Goal: Task Accomplishment & Management: Complete application form

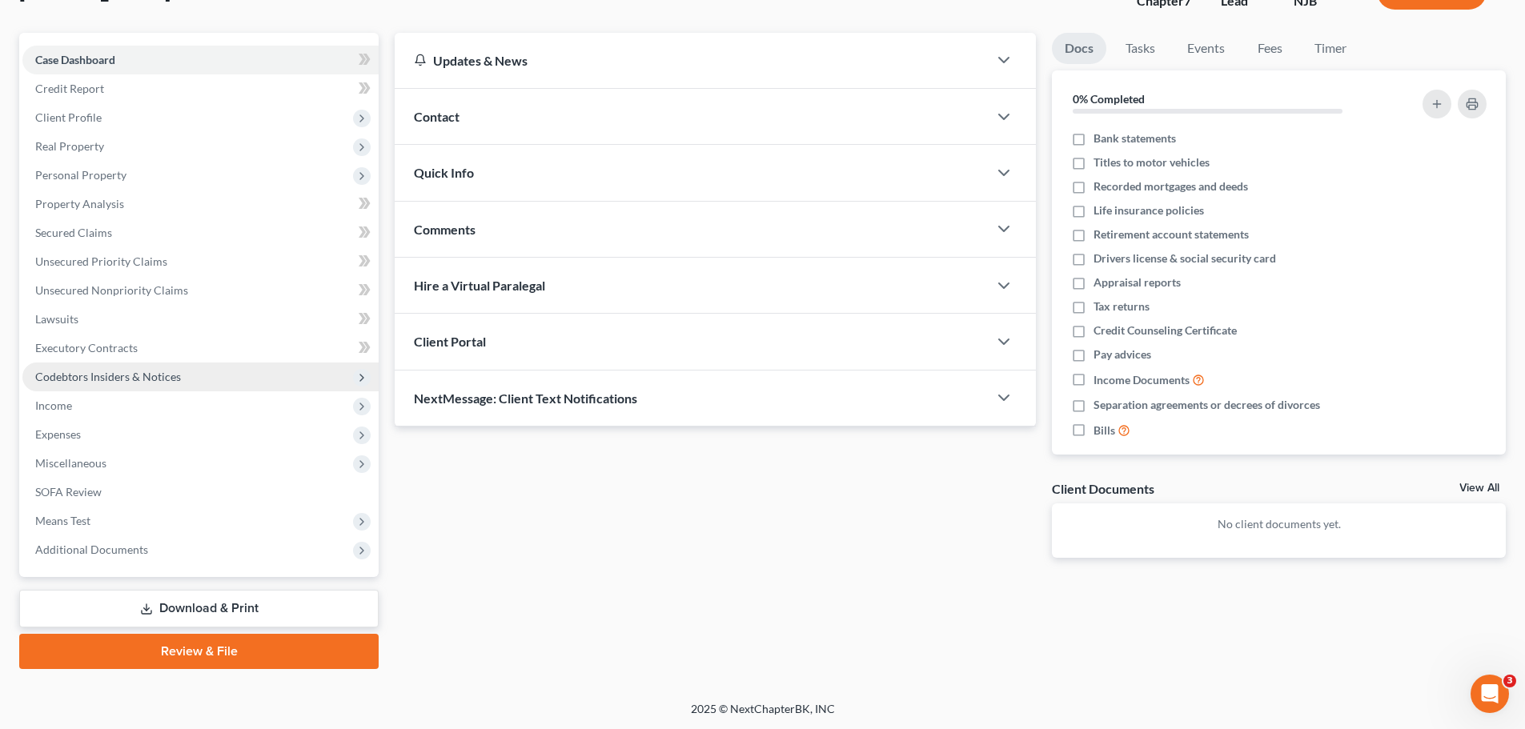
scroll to position [122, 0]
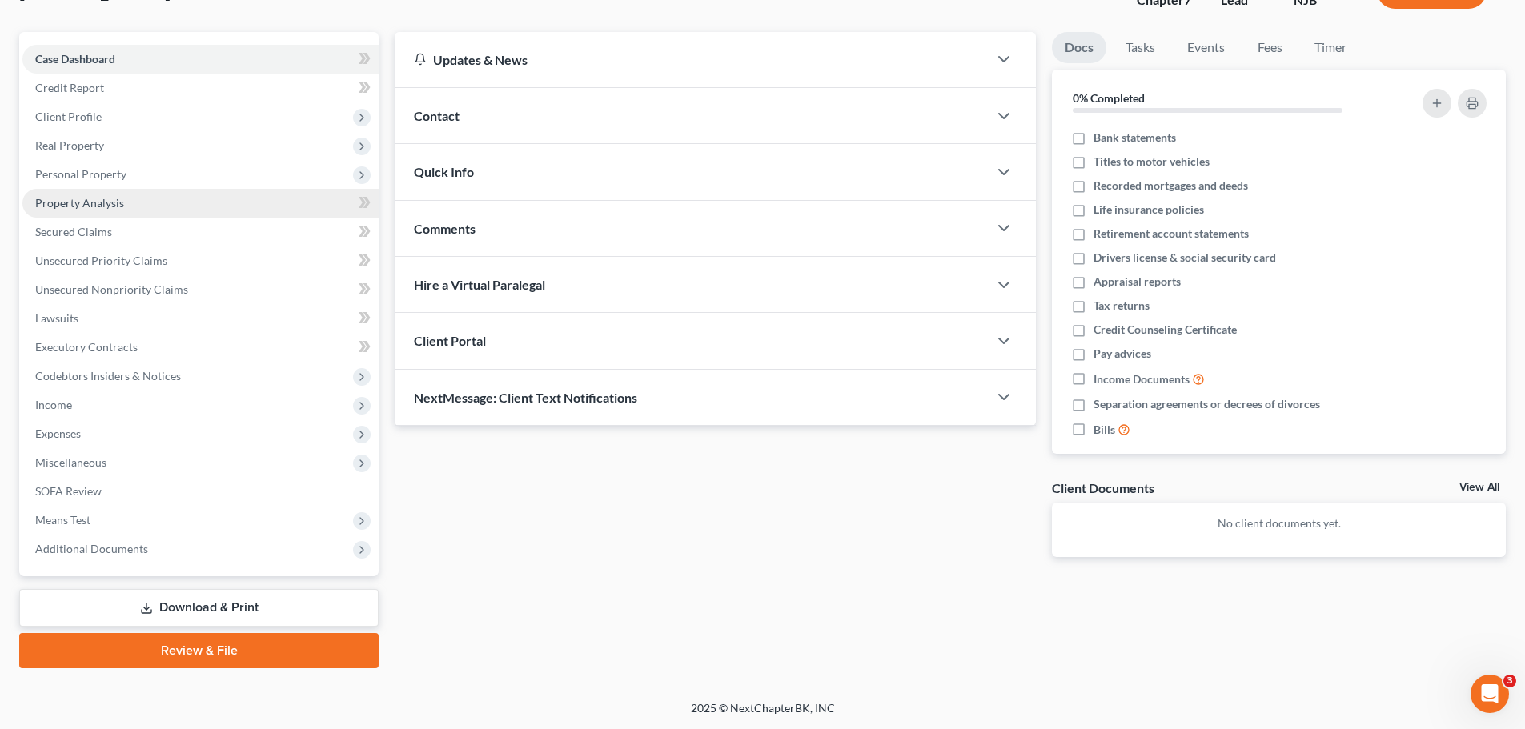
click at [86, 208] on span "Property Analysis" at bounding box center [79, 203] width 89 height 14
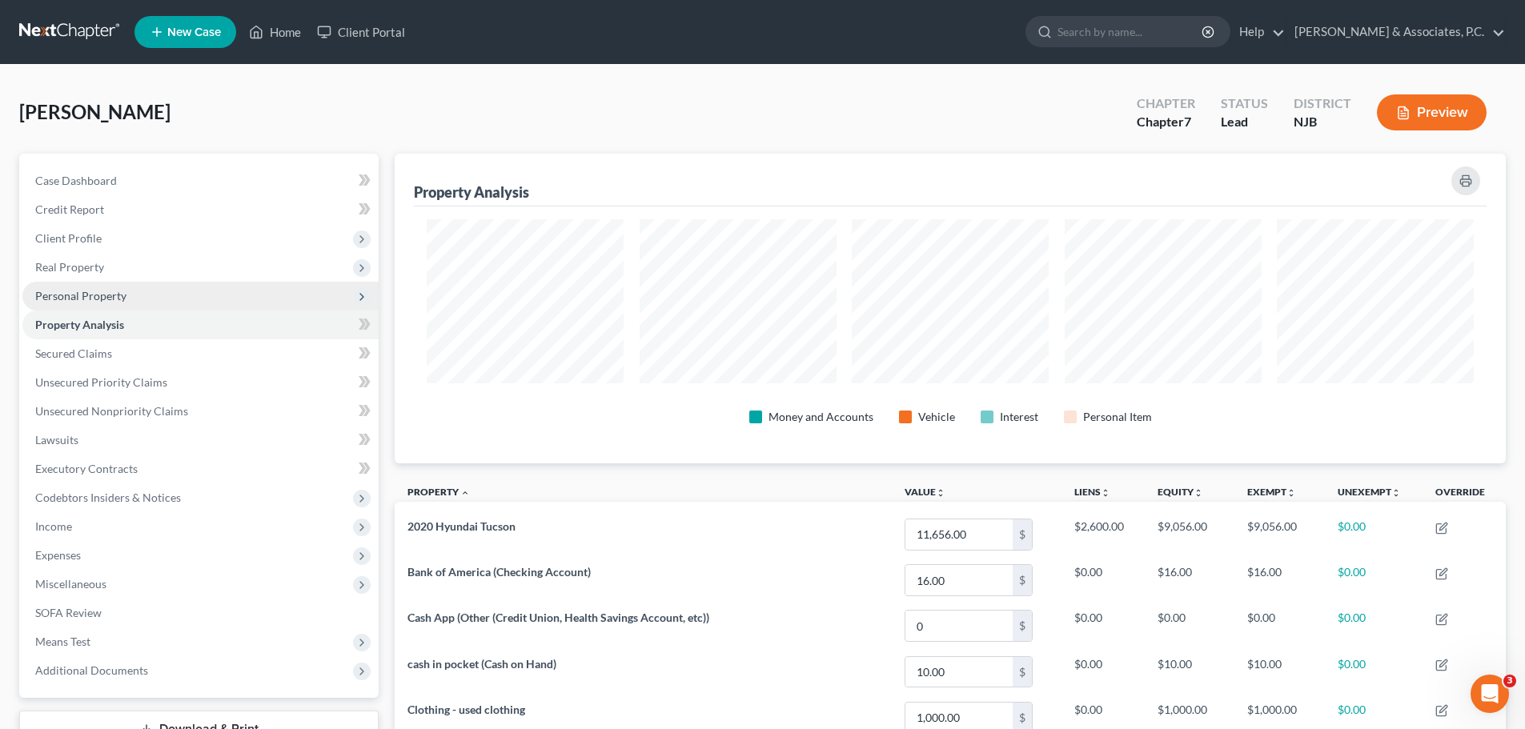
click at [110, 299] on span "Personal Property" at bounding box center [80, 296] width 91 height 14
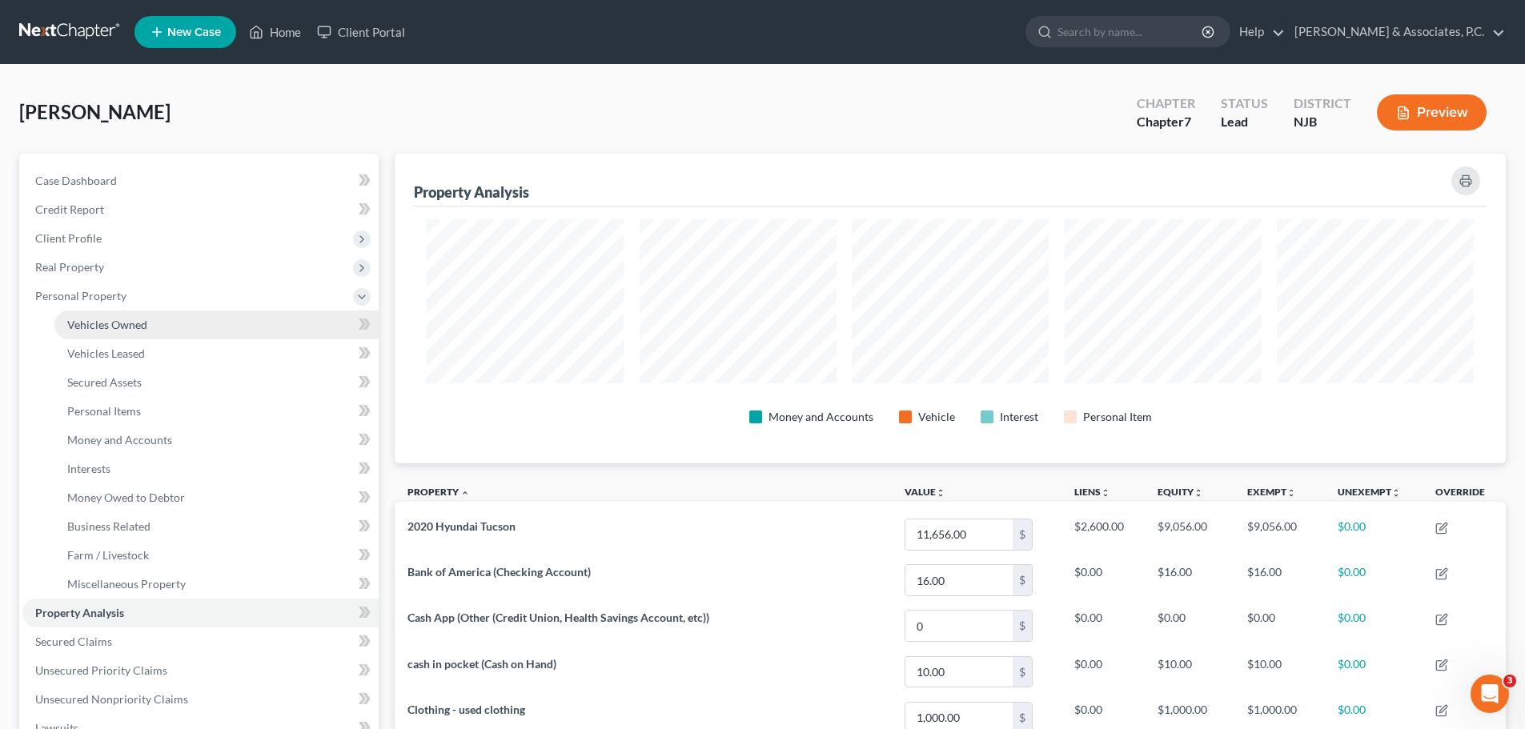
click at [121, 335] on link "Vehicles Owned" at bounding box center [216, 325] width 324 height 29
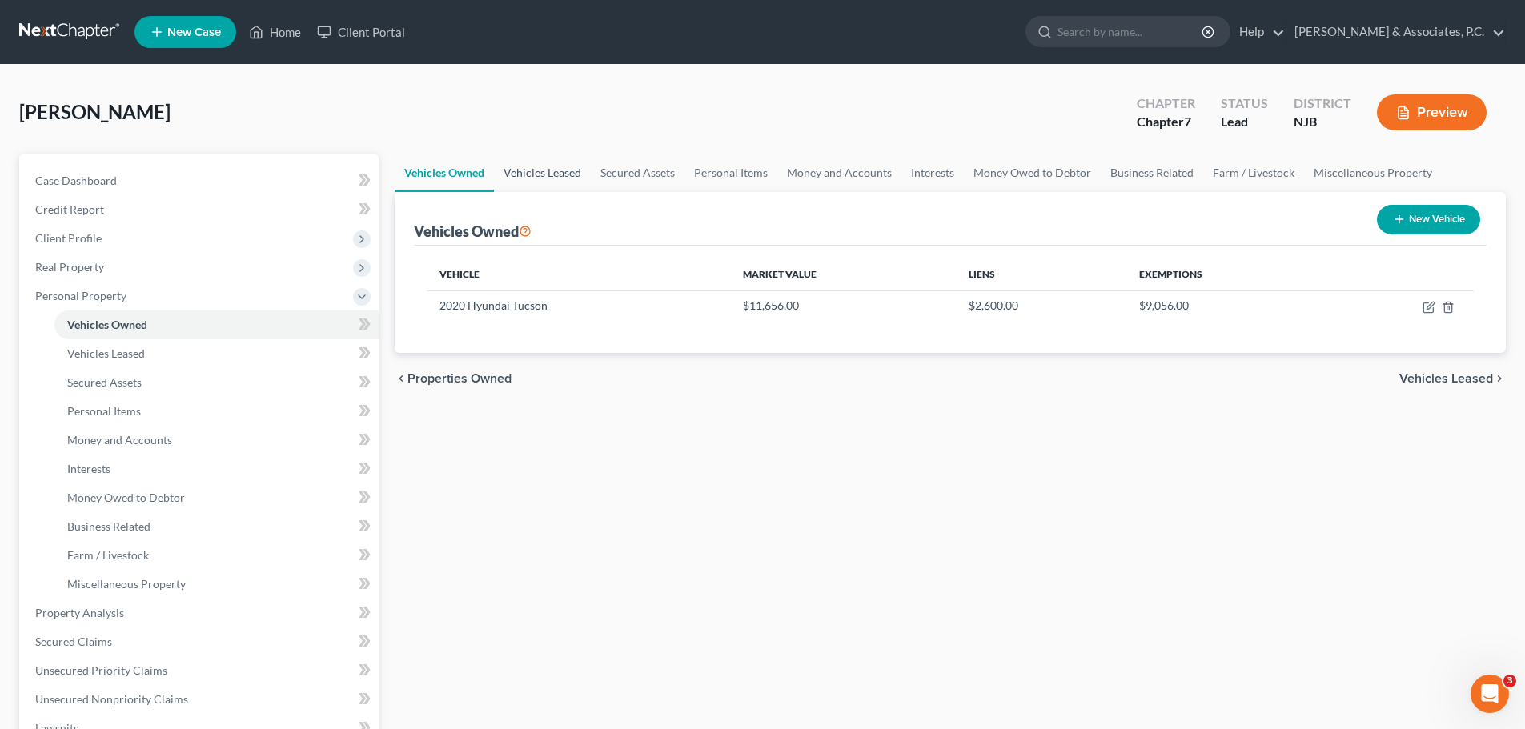
click at [539, 172] on link "Vehicles Leased" at bounding box center [542, 173] width 97 height 38
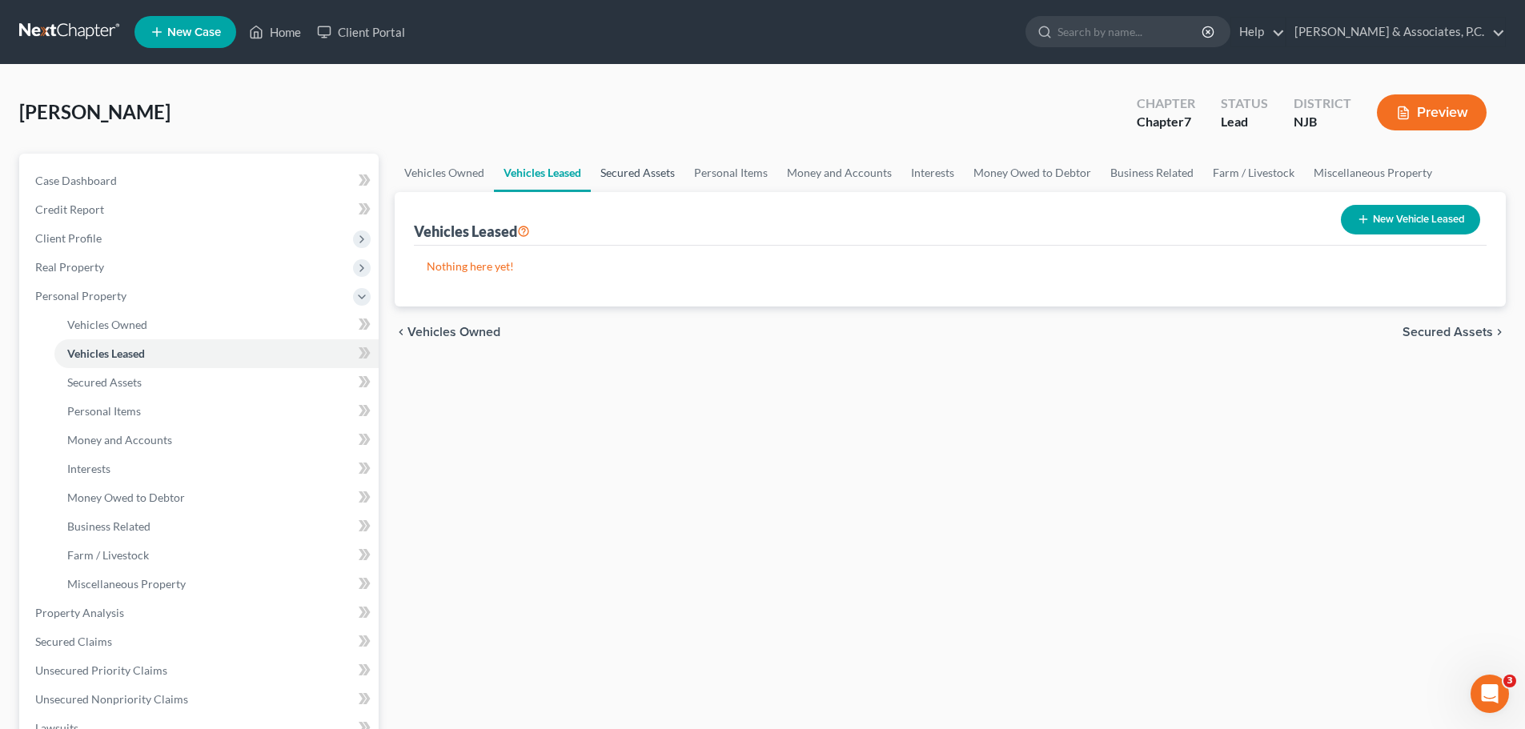
click at [640, 182] on link "Secured Assets" at bounding box center [638, 173] width 94 height 38
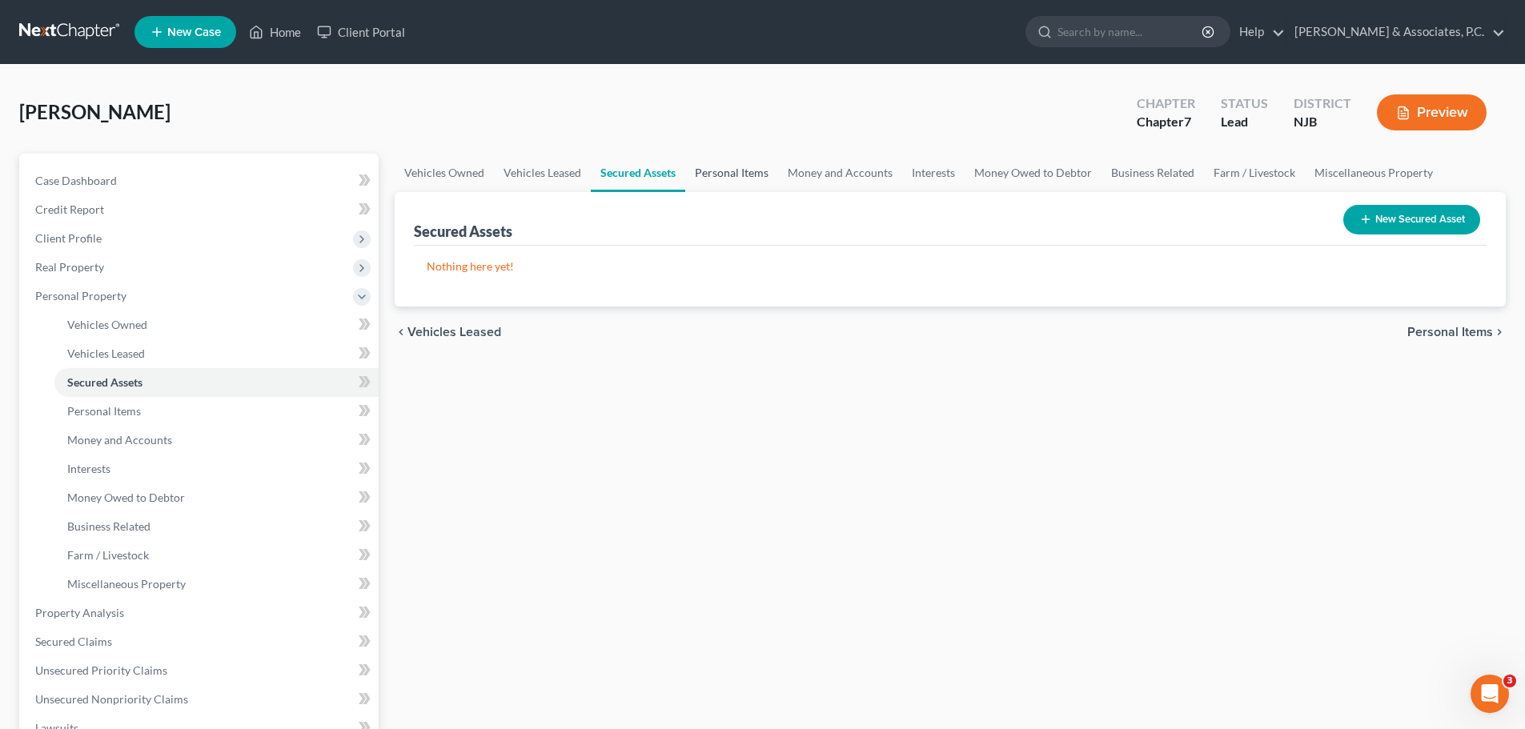
click at [721, 179] on link "Personal Items" at bounding box center [731, 173] width 93 height 38
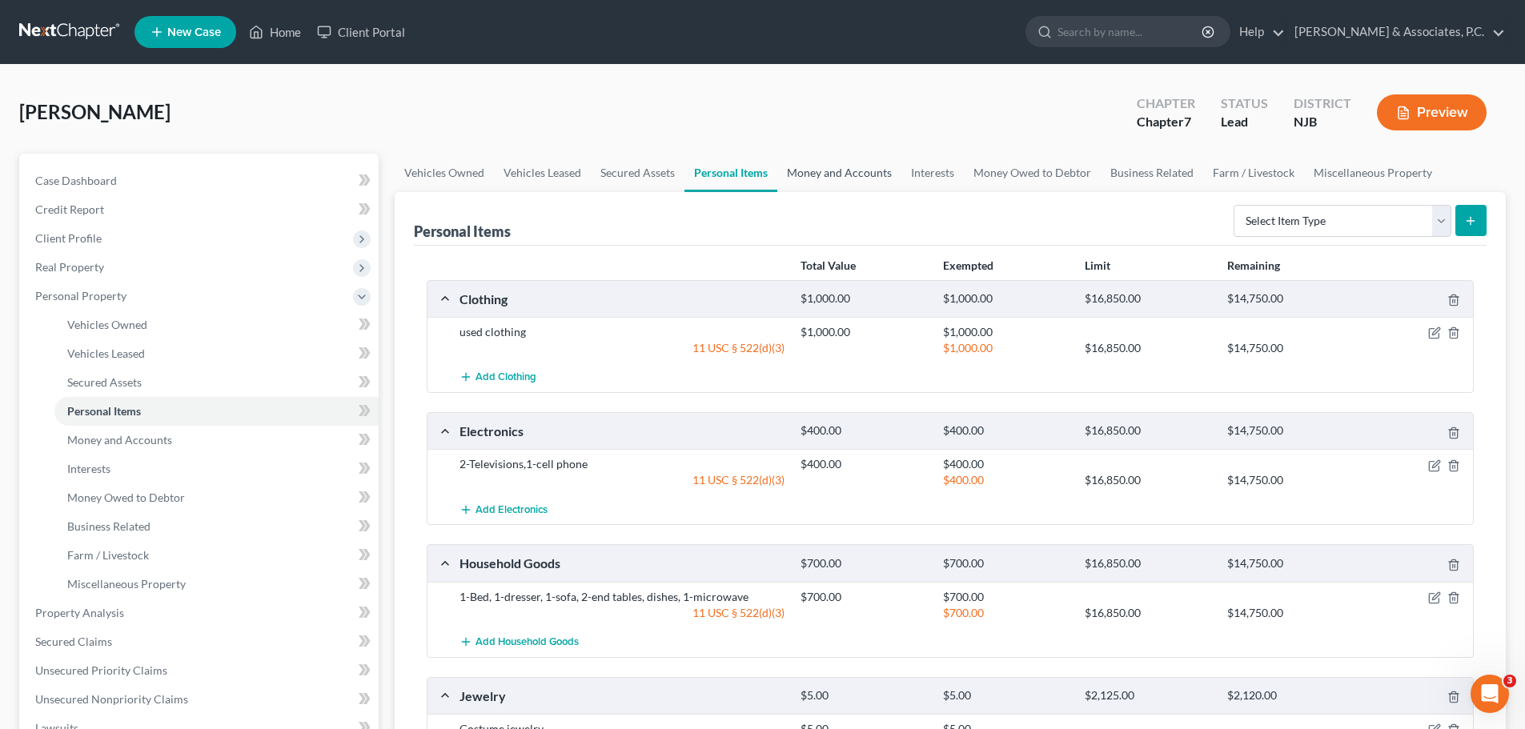
click at [822, 172] on link "Money and Accounts" at bounding box center [839, 173] width 124 height 38
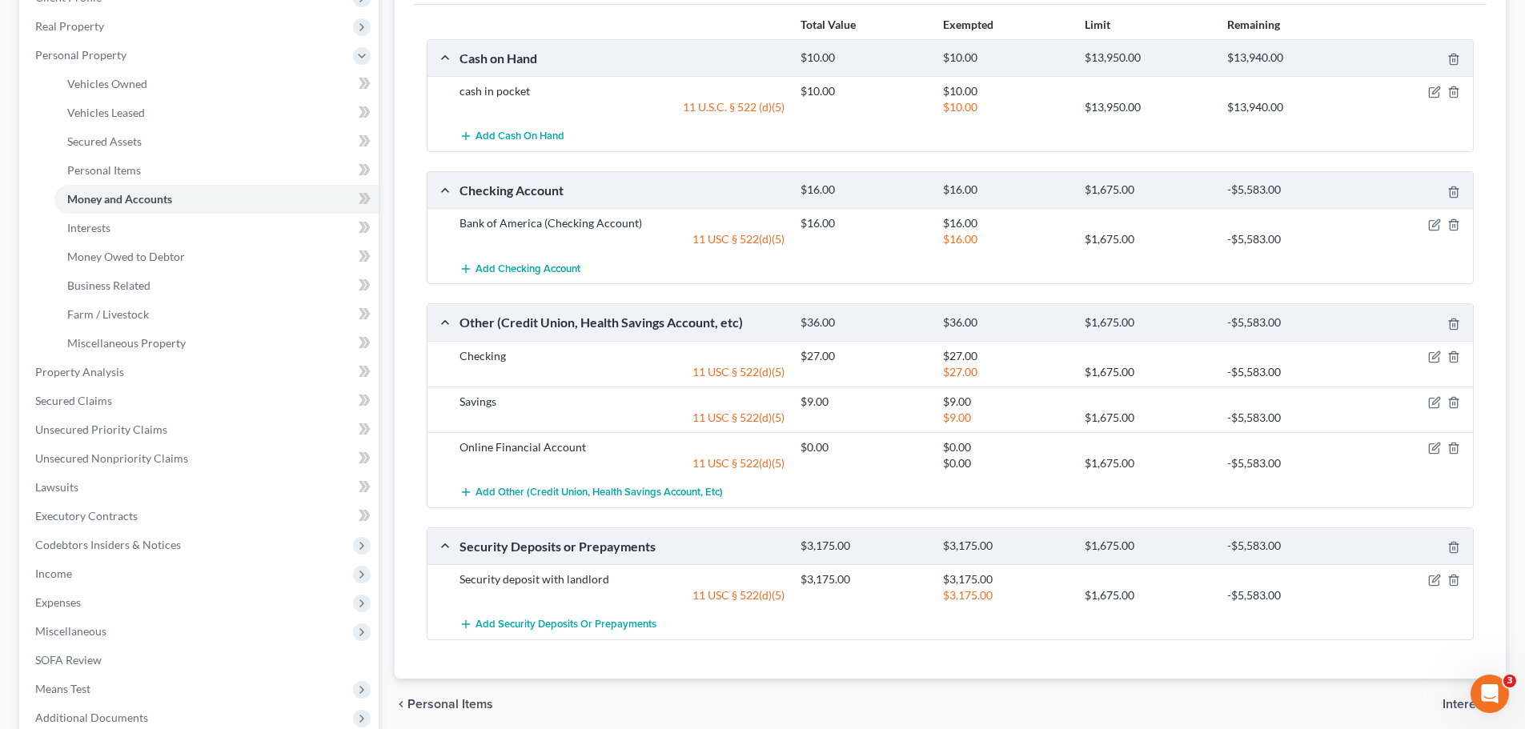
scroll to position [80, 0]
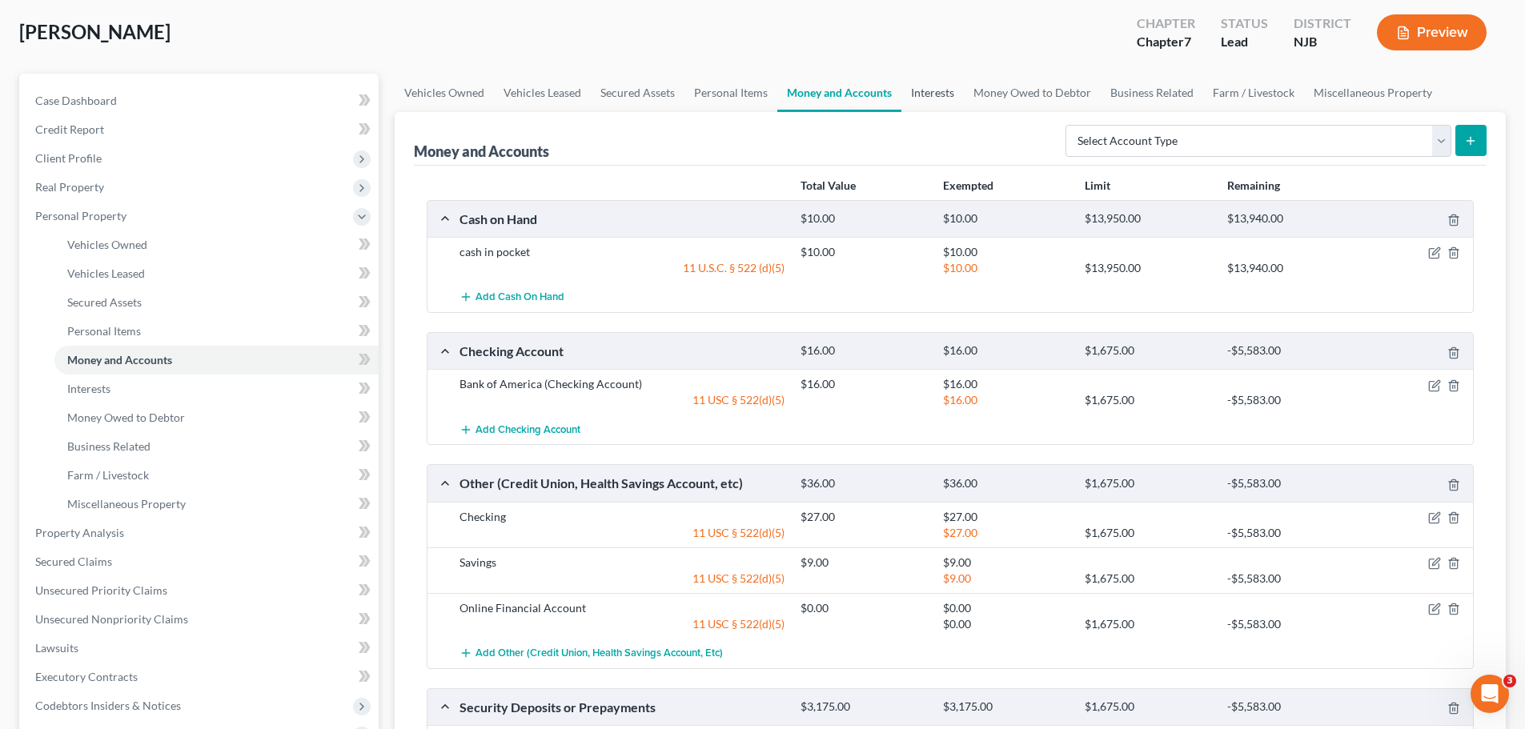
click at [947, 98] on link "Interests" at bounding box center [932, 93] width 62 height 38
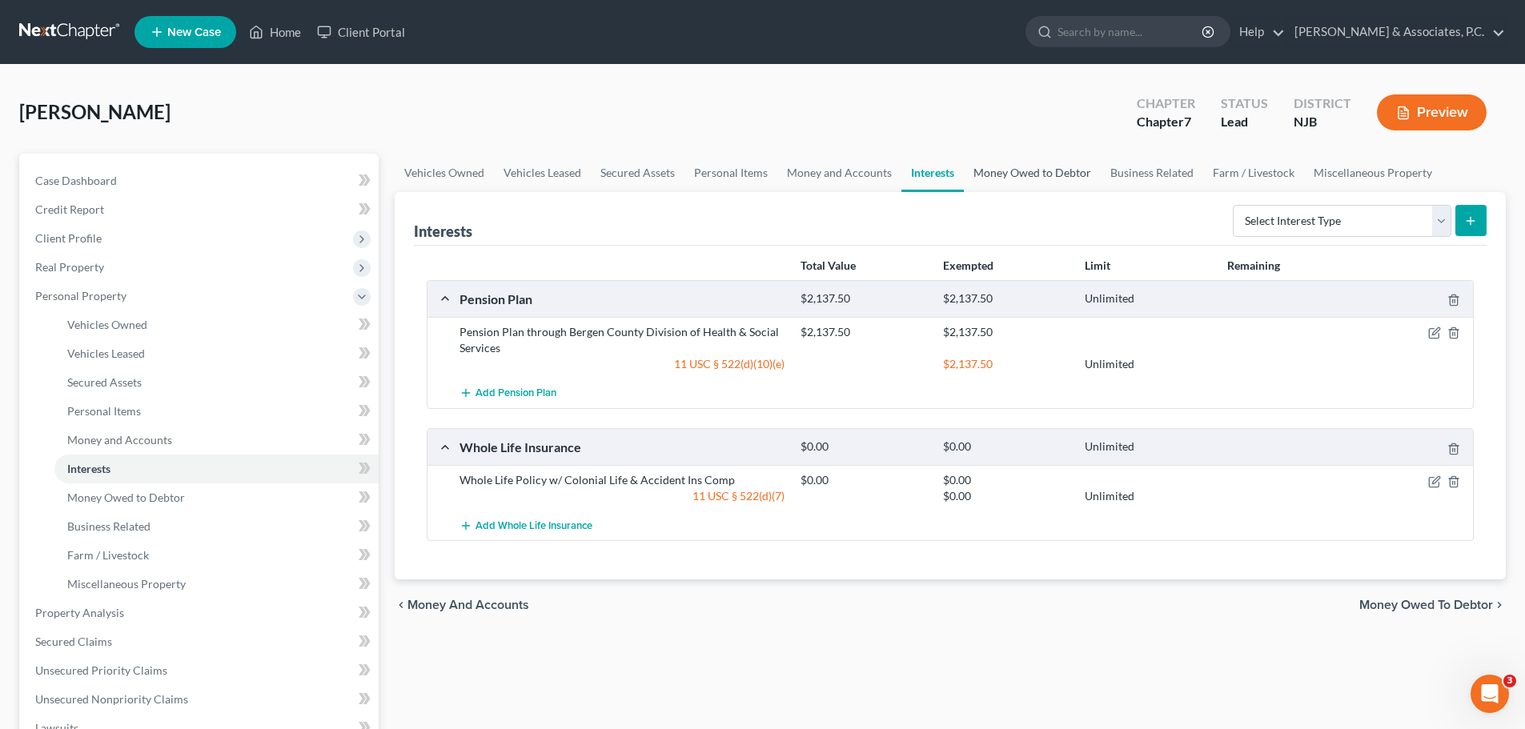
click at [987, 175] on link "Money Owed to Debtor" at bounding box center [1032, 173] width 137 height 38
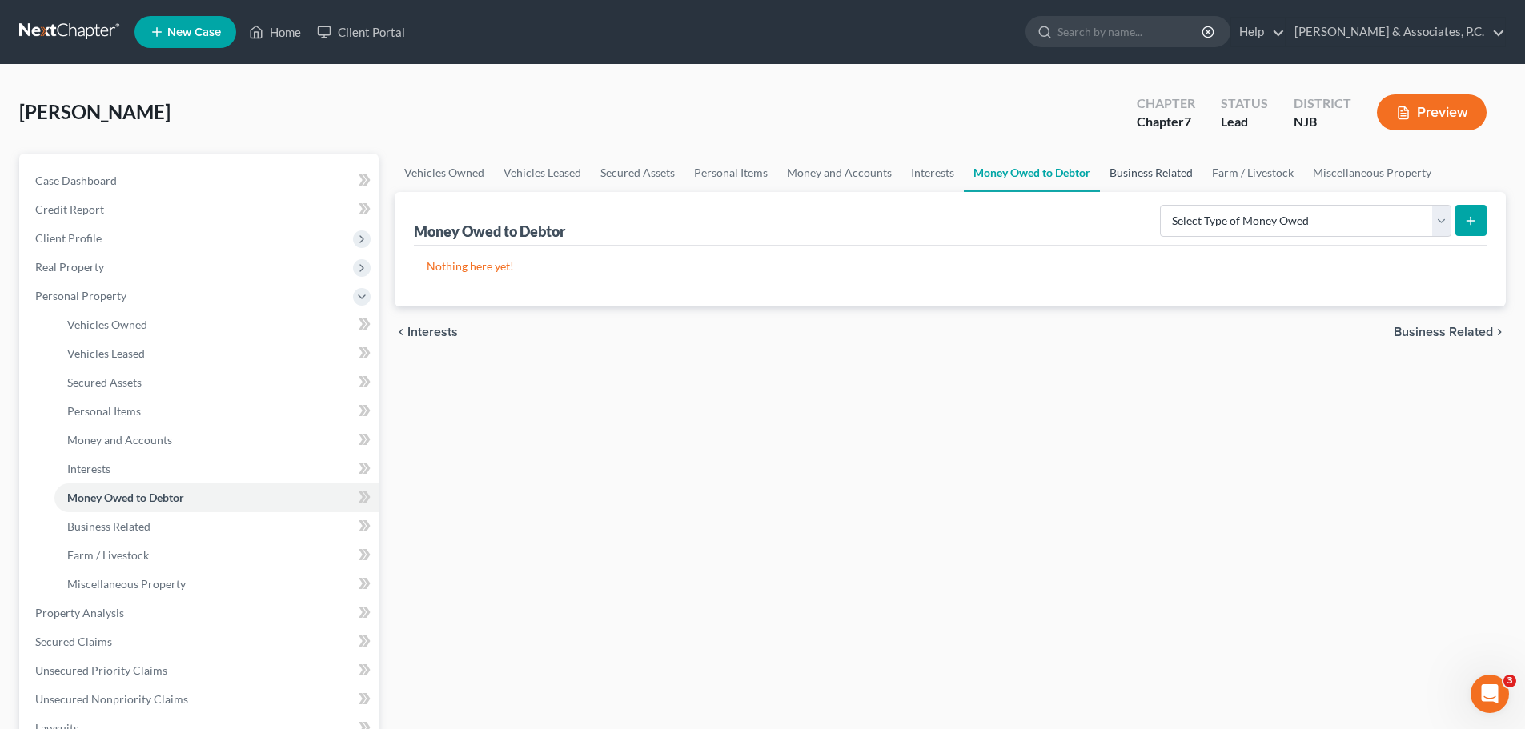
click at [1147, 172] on link "Business Related" at bounding box center [1151, 173] width 102 height 38
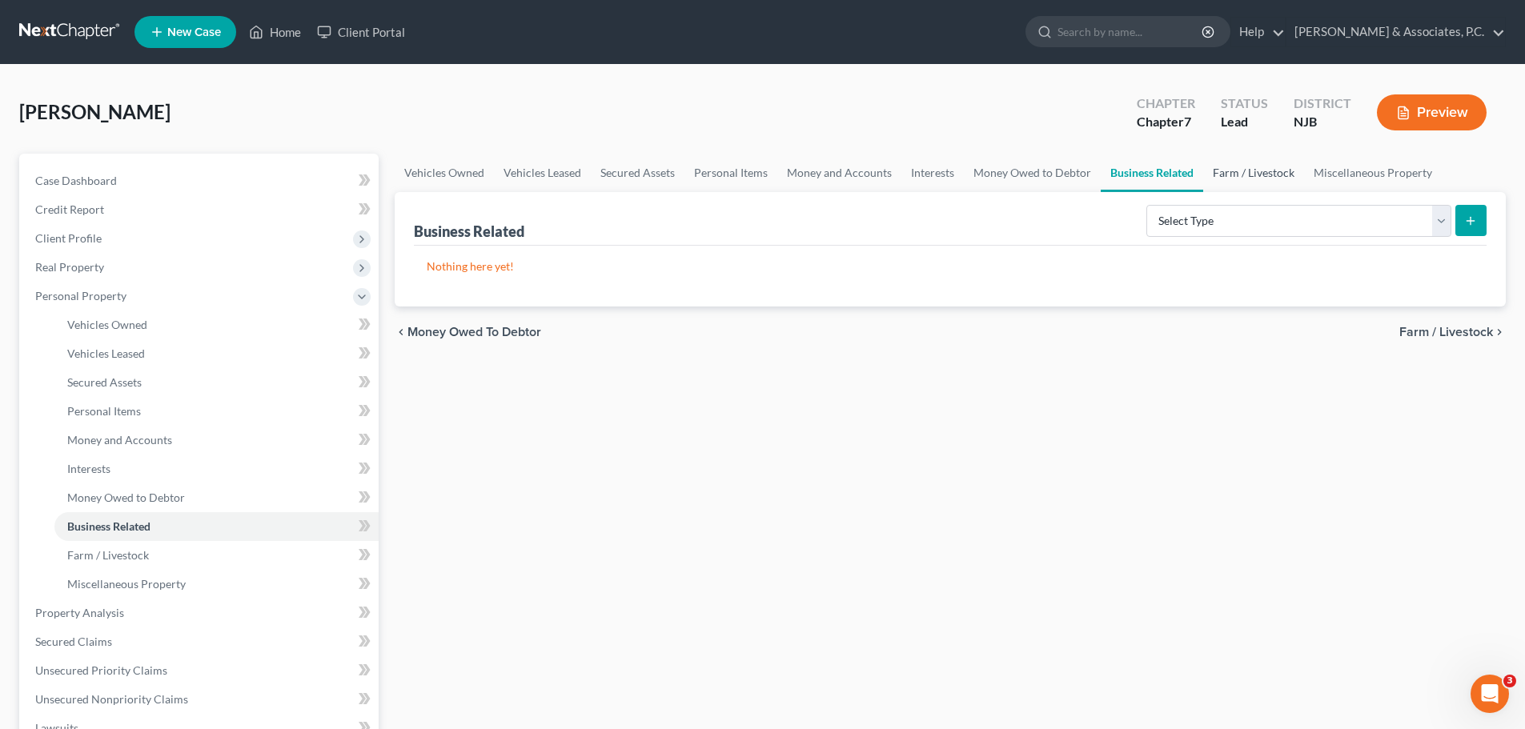
click at [1226, 173] on link "Farm / Livestock" at bounding box center [1253, 173] width 101 height 38
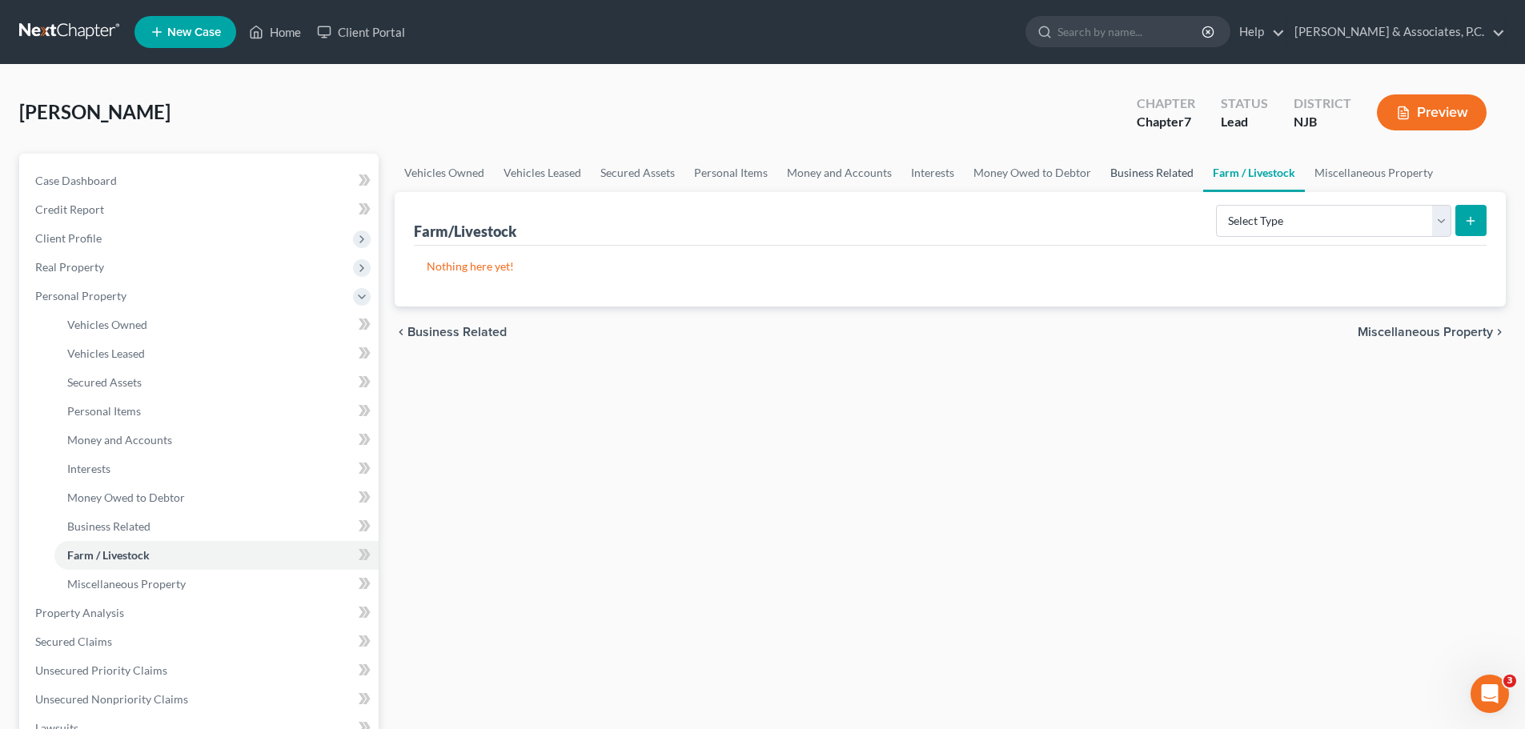
click at [1153, 178] on link "Business Related" at bounding box center [1152, 173] width 102 height 38
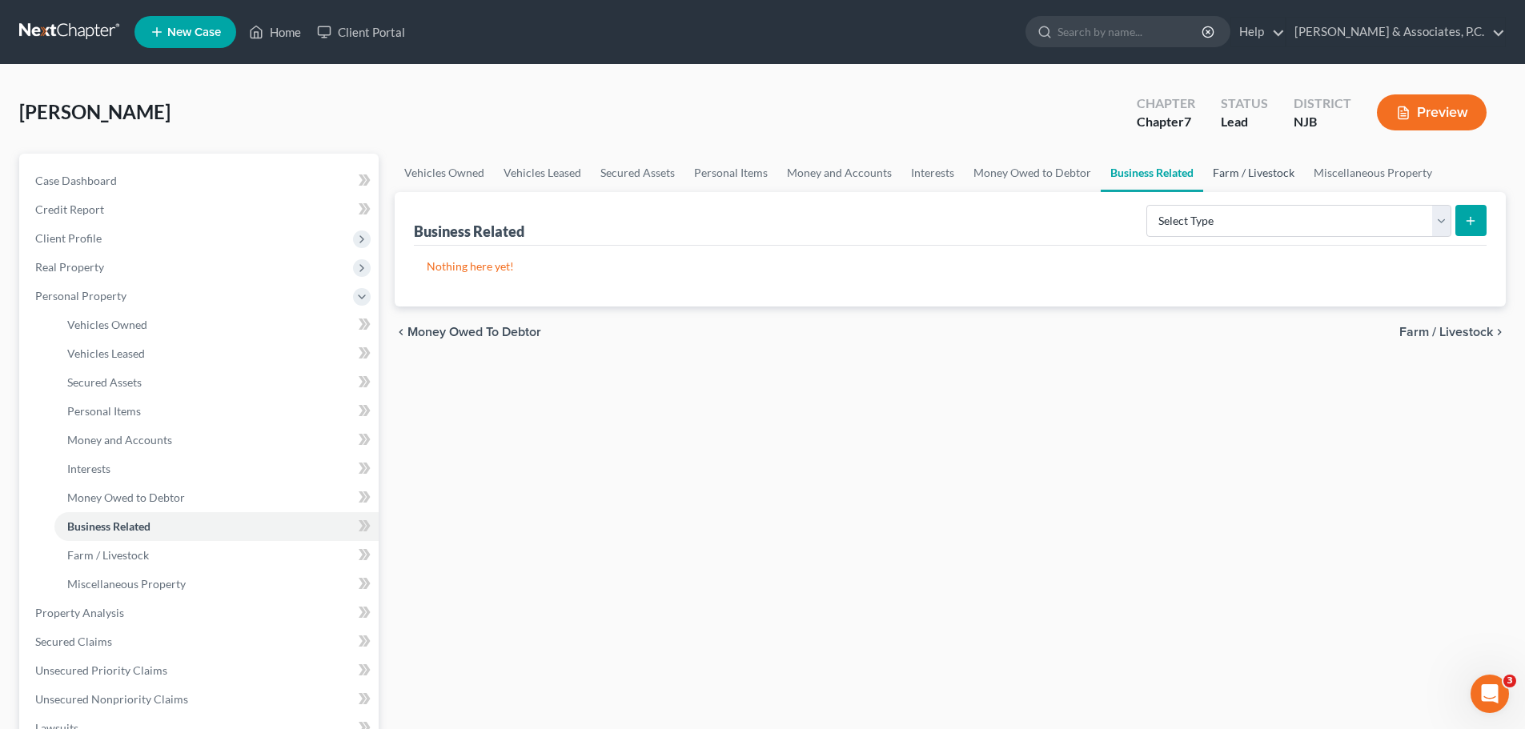
click at [1253, 173] on link "Farm / Livestock" at bounding box center [1253, 173] width 101 height 38
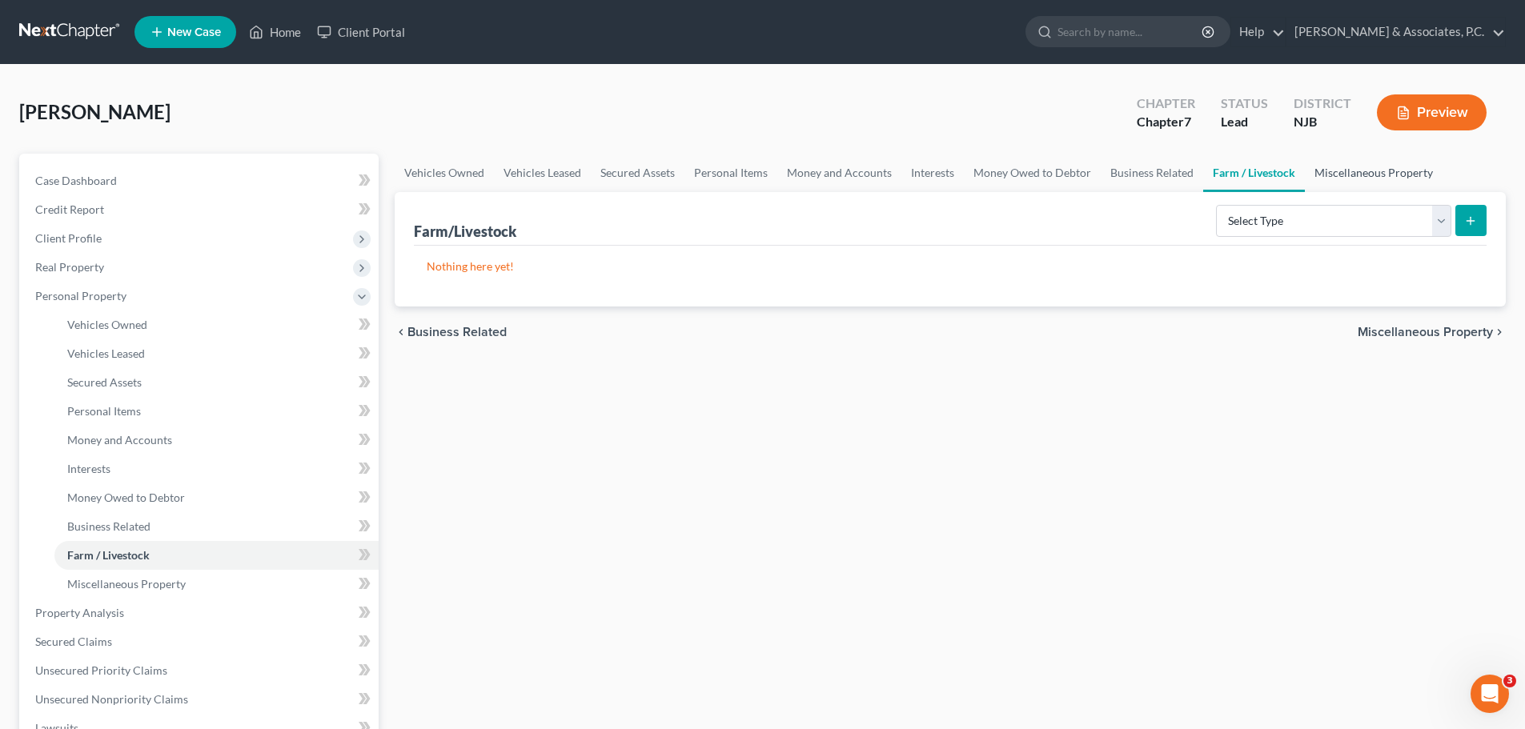
click at [1346, 182] on link "Miscellaneous Property" at bounding box center [1374, 173] width 138 height 38
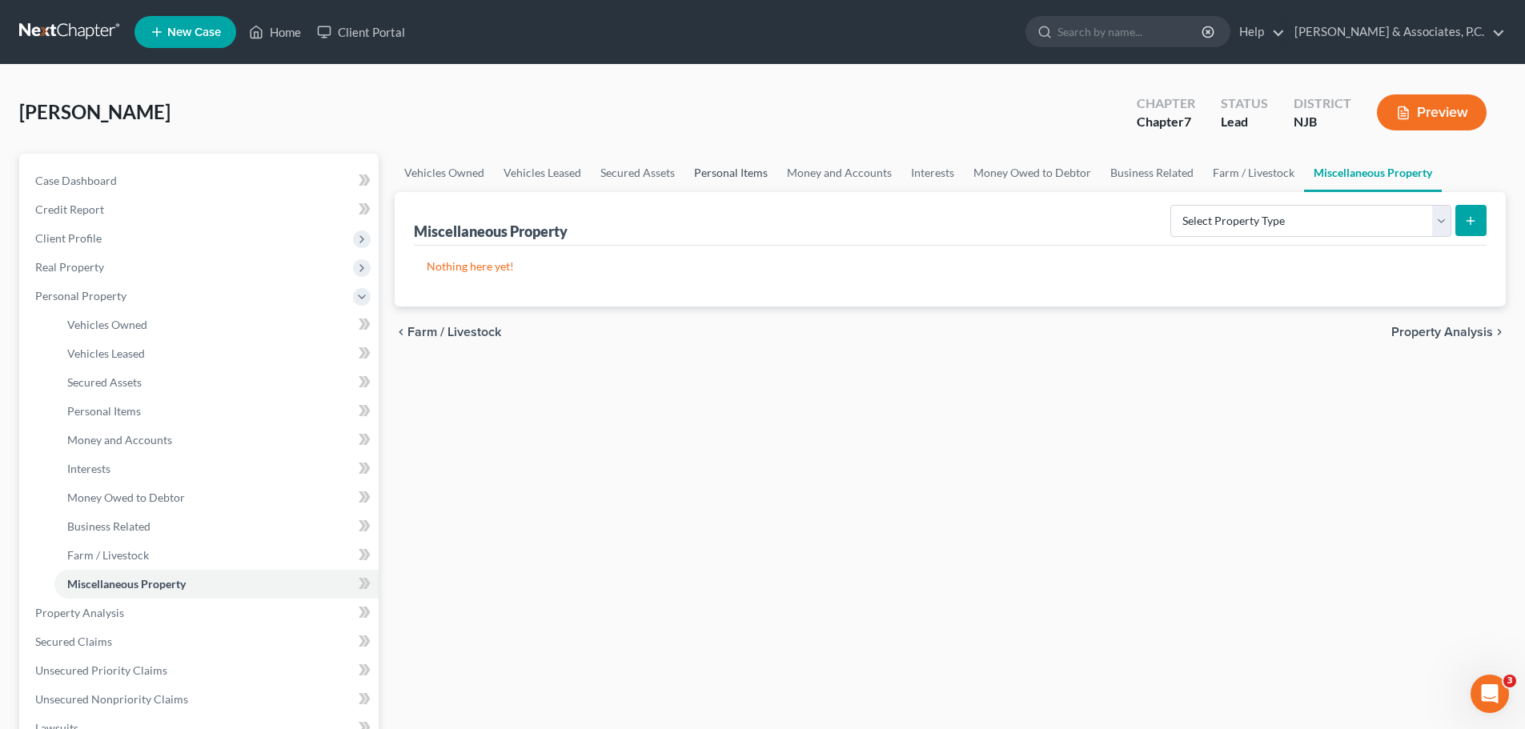
click at [752, 175] on link "Personal Items" at bounding box center [730, 173] width 93 height 38
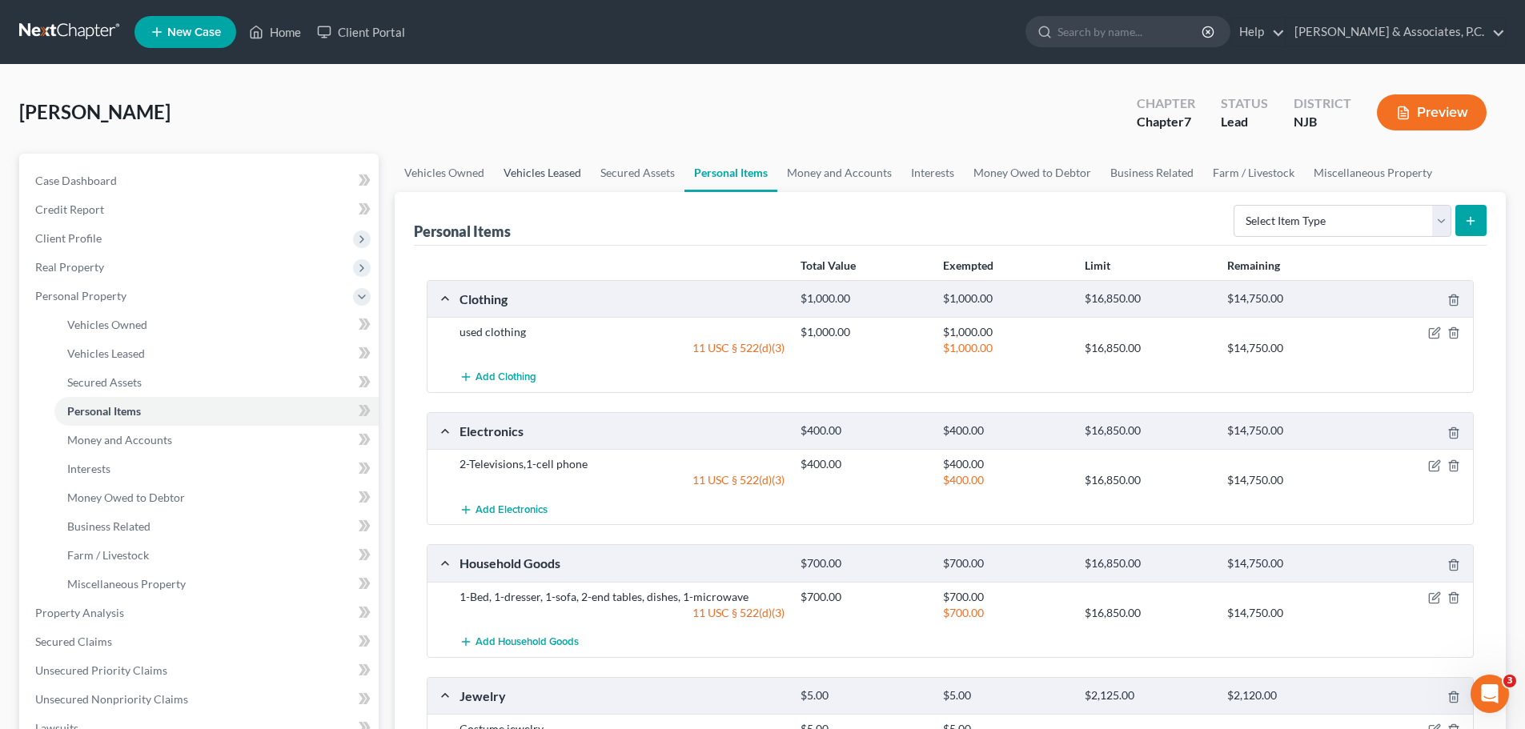
click at [550, 177] on link "Vehicles Leased" at bounding box center [542, 173] width 97 height 38
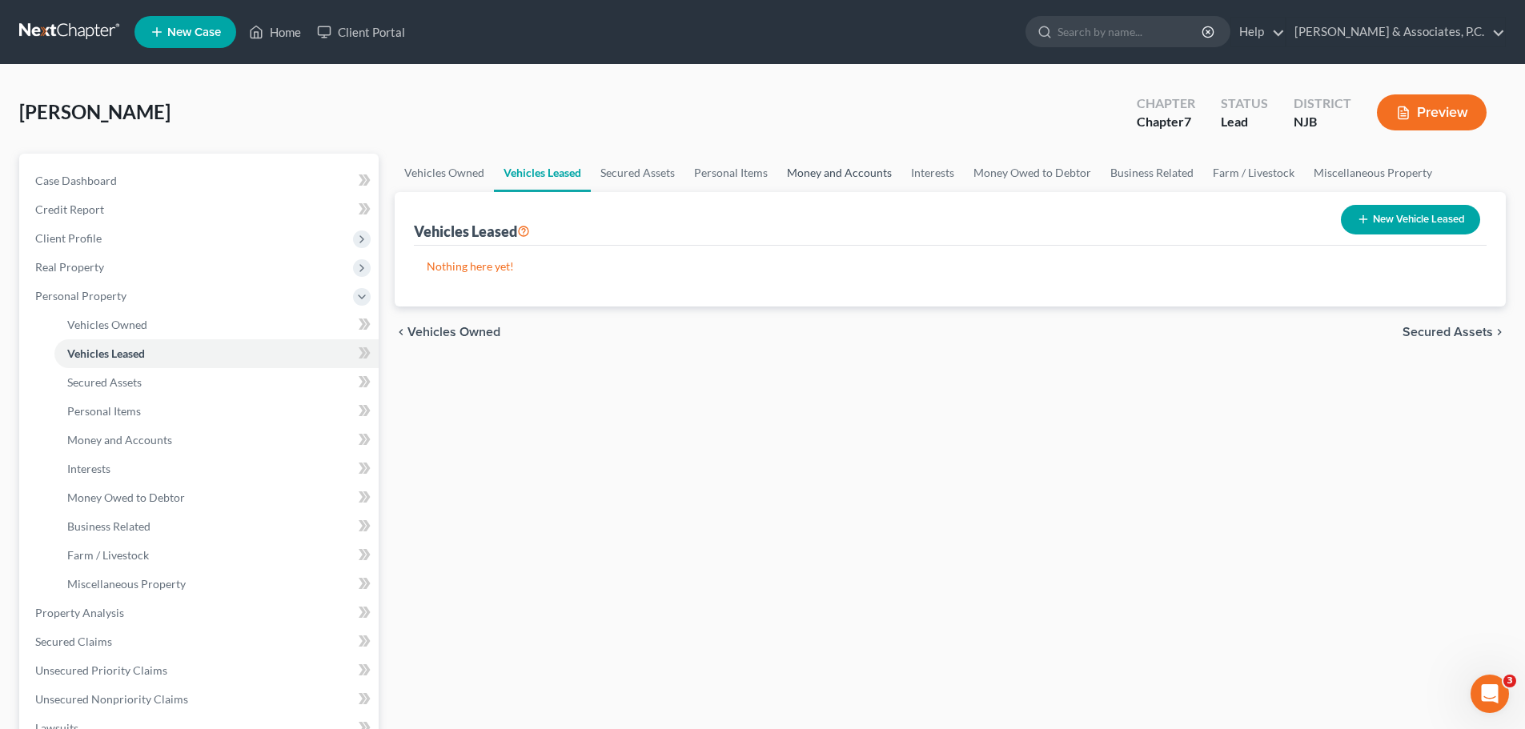
click at [827, 174] on link "Money and Accounts" at bounding box center [839, 173] width 124 height 38
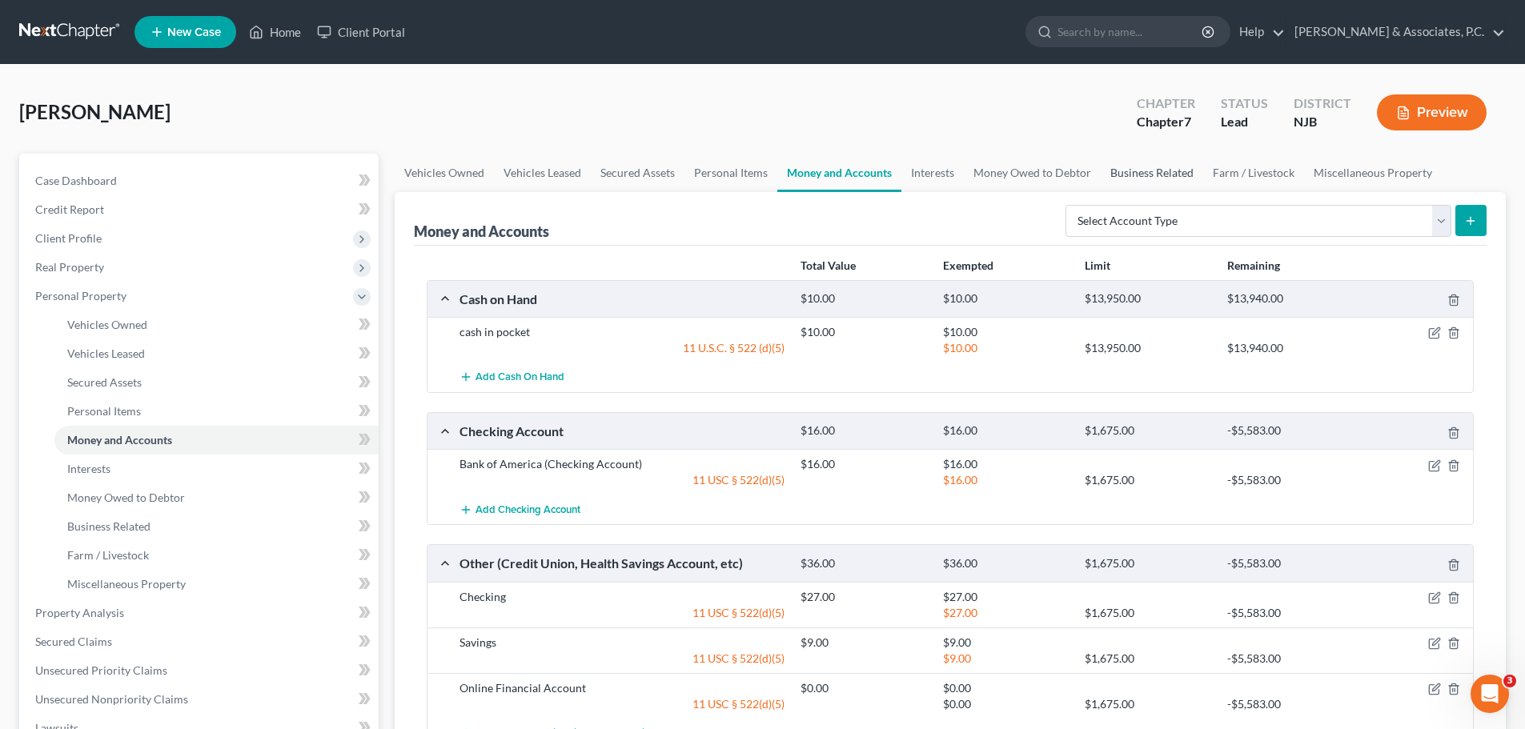
click at [1172, 176] on link "Business Related" at bounding box center [1152, 173] width 102 height 38
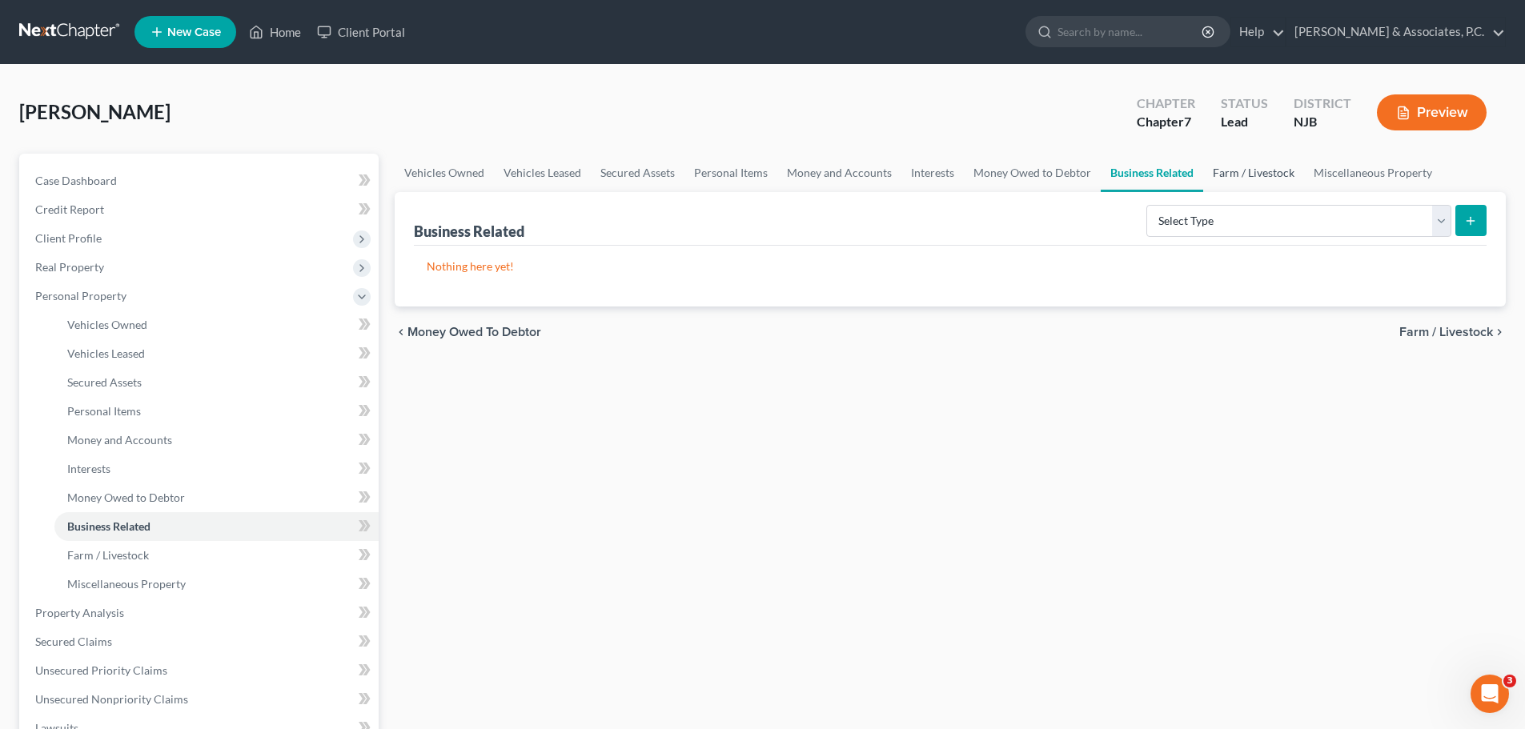
click at [1236, 170] on link "Farm / Livestock" at bounding box center [1253, 173] width 101 height 38
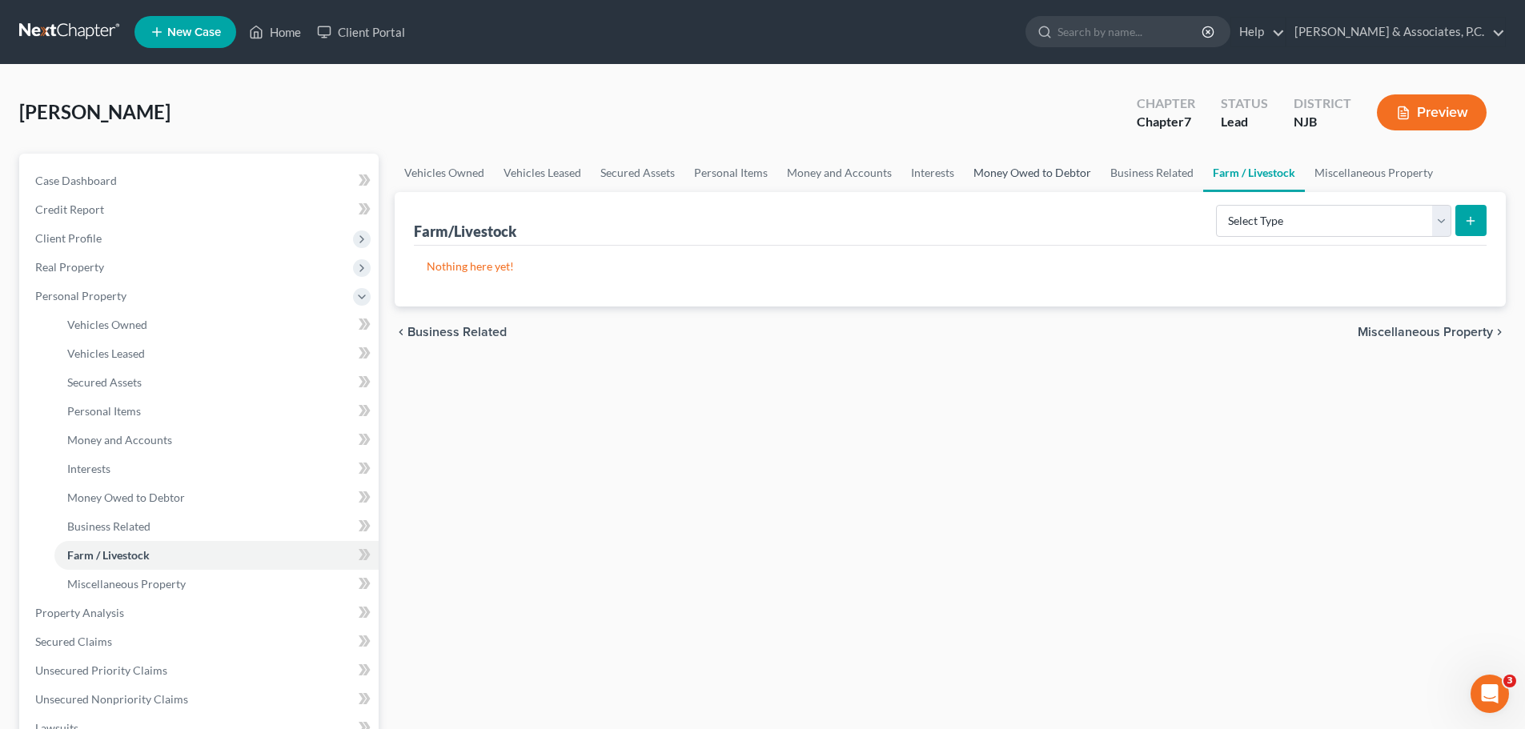
click at [1035, 174] on link "Money Owed to Debtor" at bounding box center [1032, 173] width 137 height 38
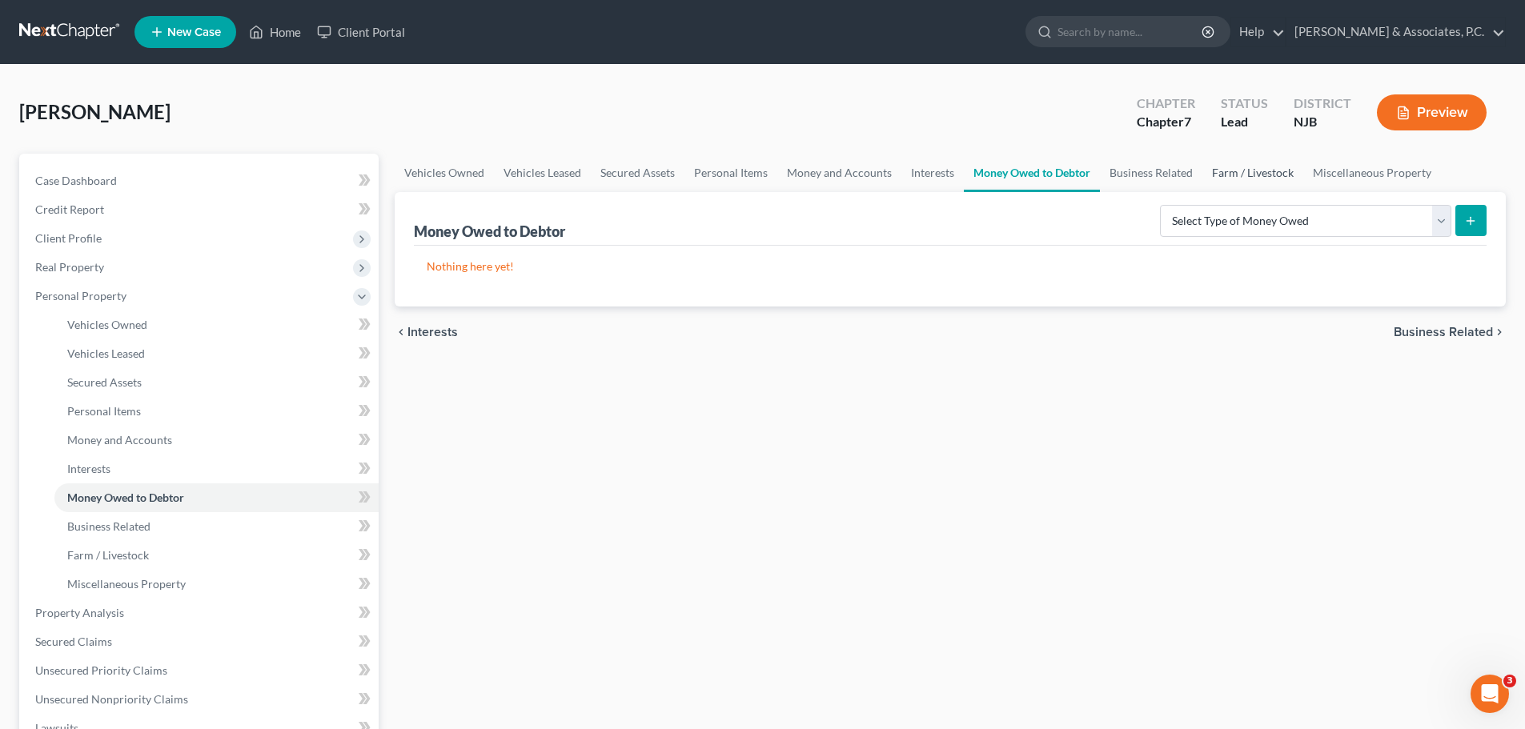
click at [1247, 173] on link "Farm / Livestock" at bounding box center [1252, 173] width 101 height 38
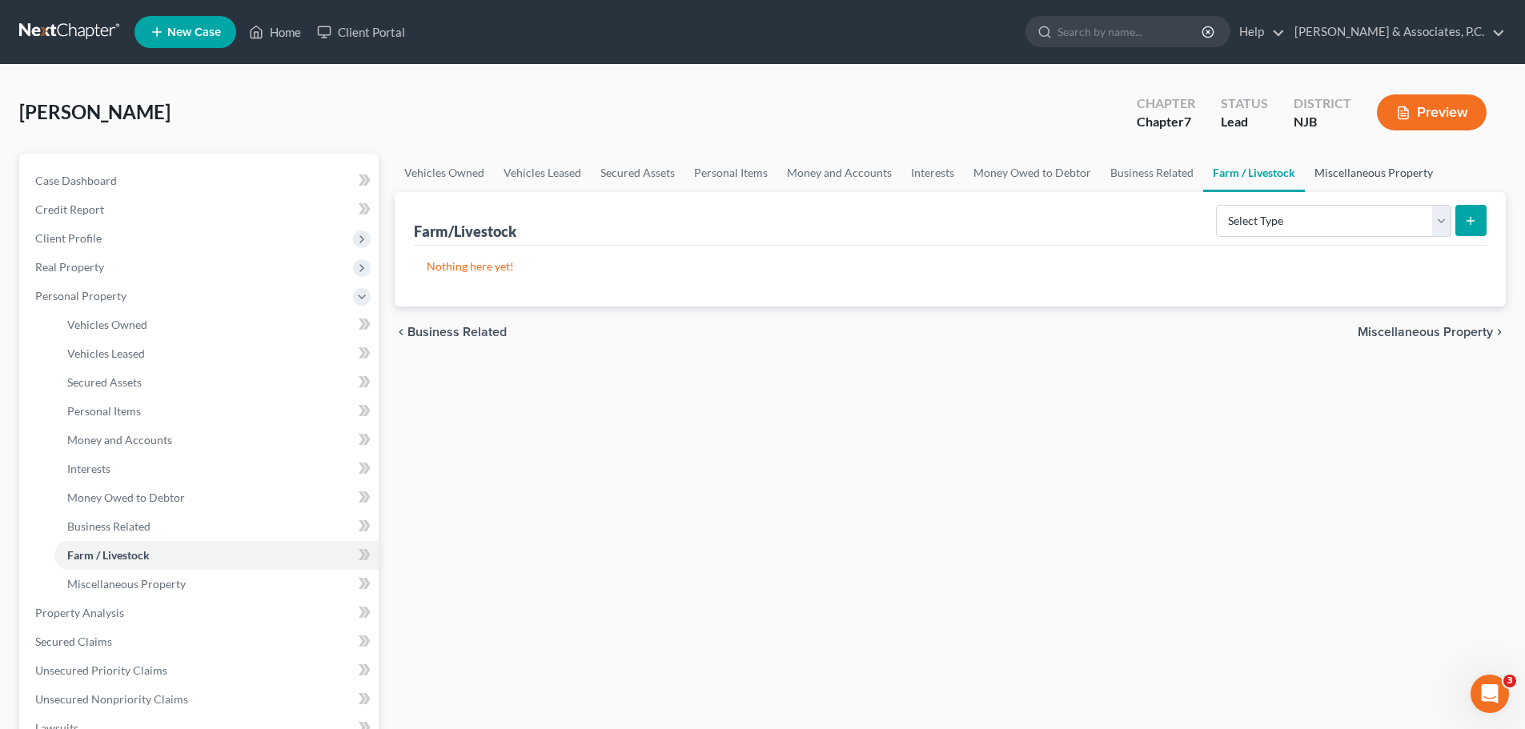
click at [1371, 172] on link "Miscellaneous Property" at bounding box center [1374, 173] width 138 height 38
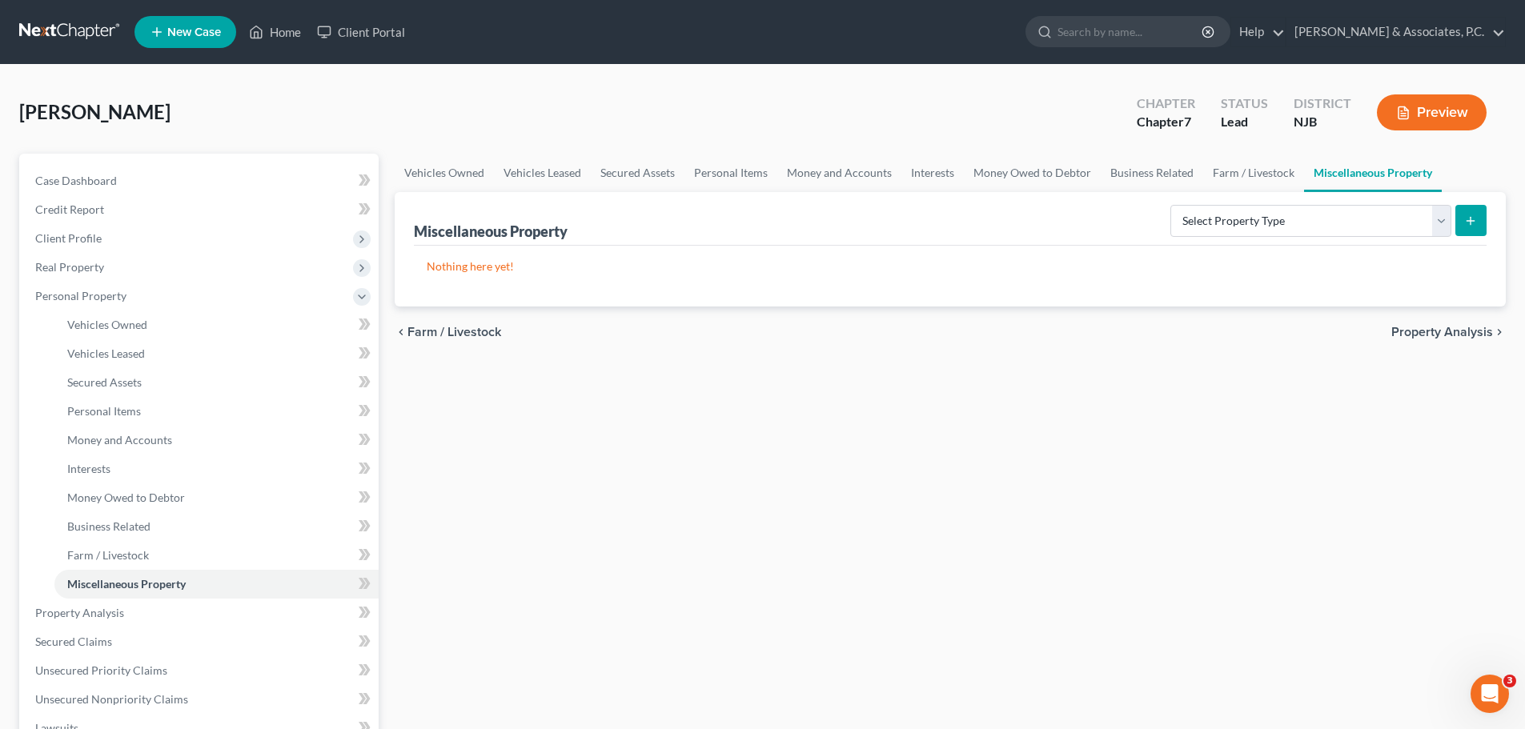
click at [54, 34] on link at bounding box center [70, 32] width 102 height 29
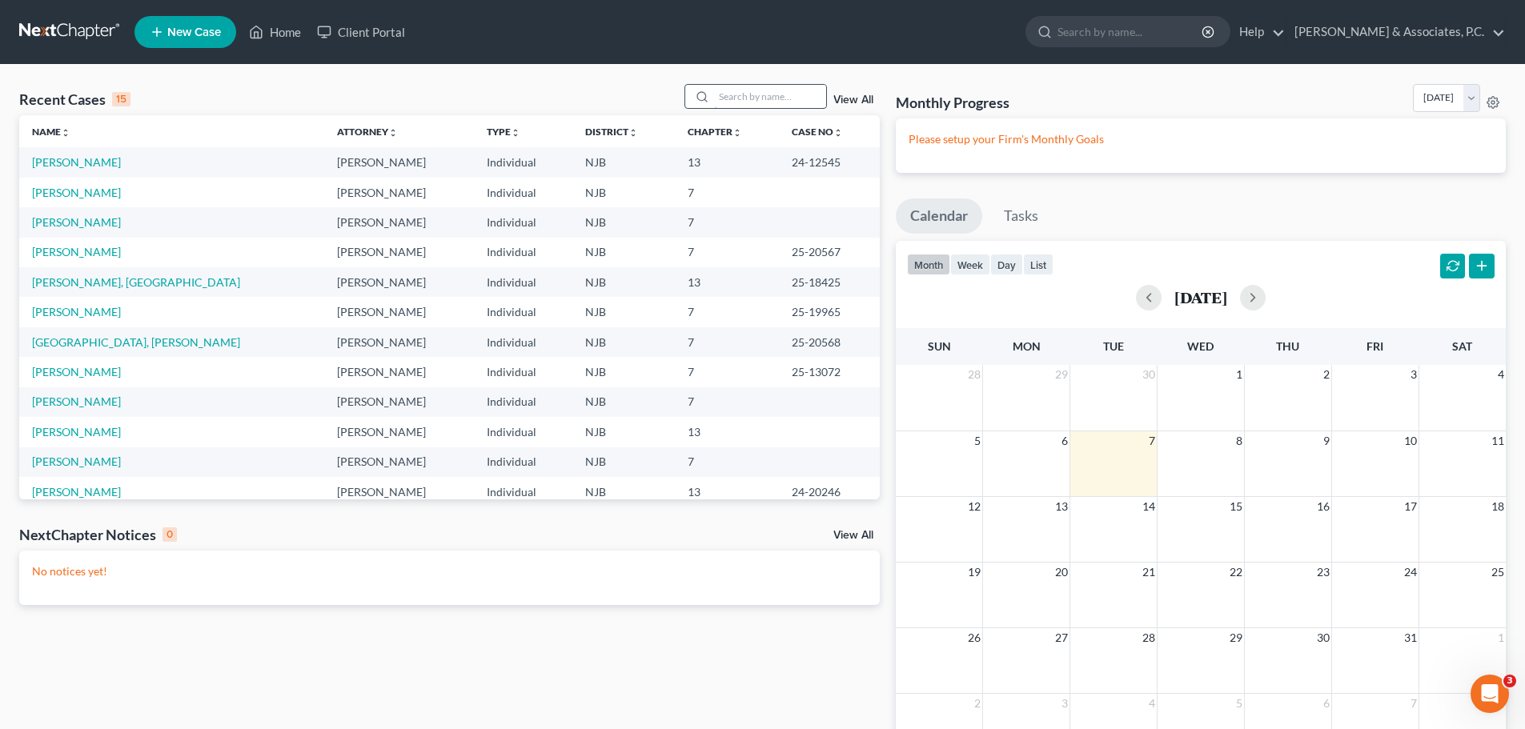
drag, startPoint x: 757, startPoint y: 89, endPoint x: 747, endPoint y: 95, distance: 12.2
click at [756, 95] on input "search" at bounding box center [770, 96] width 112 height 23
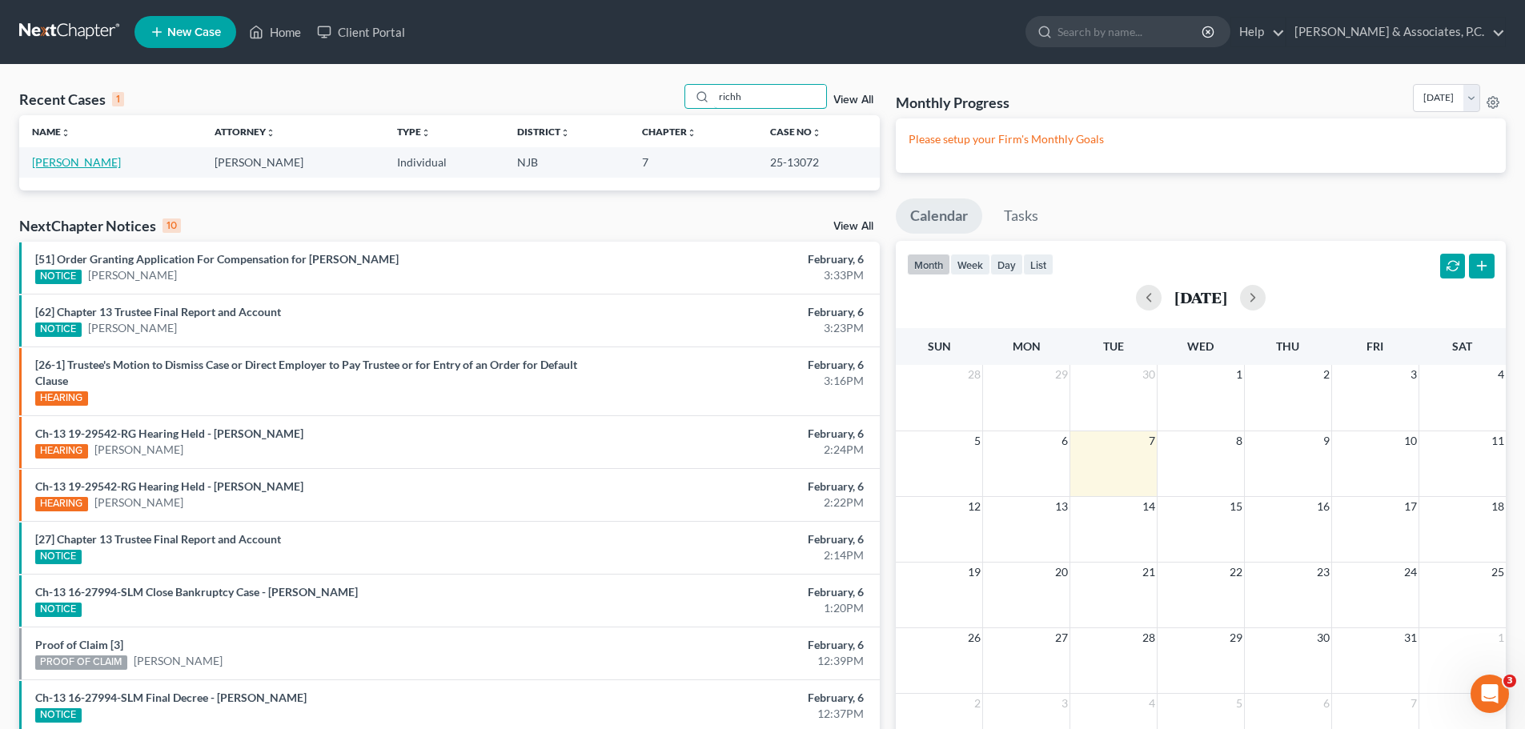
type input "richh"
click at [91, 162] on link "Richholt, Joshua" at bounding box center [76, 162] width 89 height 14
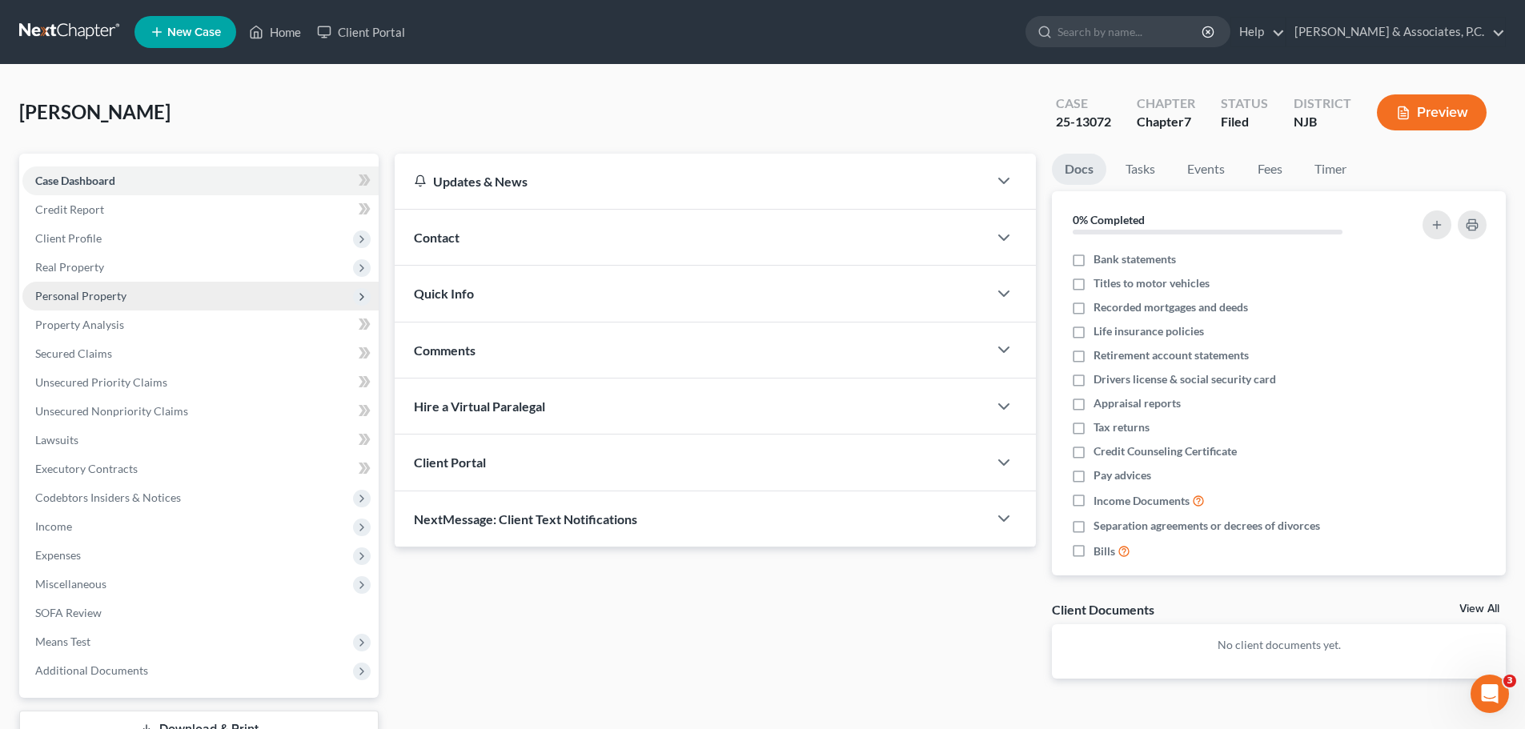
click at [99, 295] on span "Personal Property" at bounding box center [80, 296] width 91 height 14
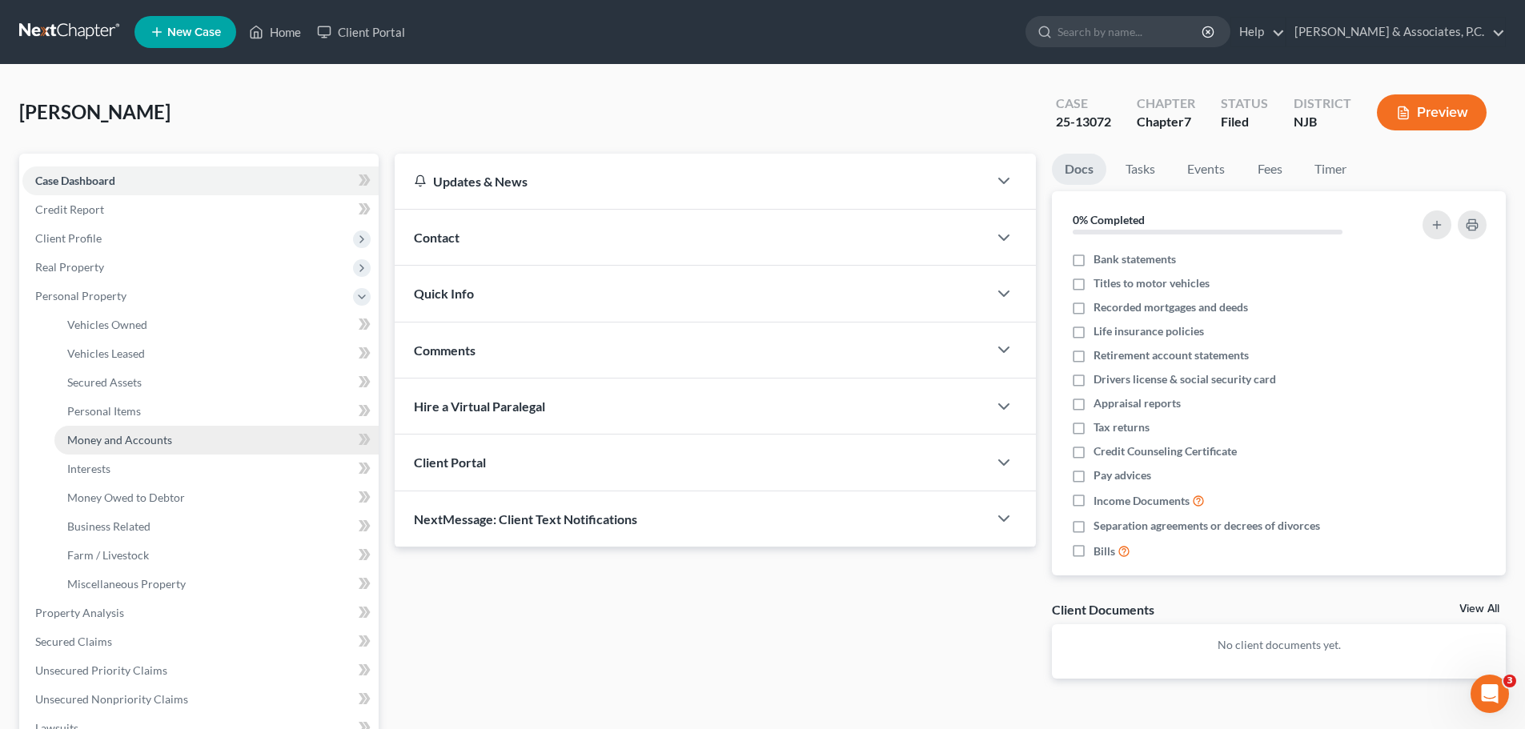
drag, startPoint x: 141, startPoint y: 444, endPoint x: 151, endPoint y: 439, distance: 11.8
click at [141, 443] on span "Money and Accounts" at bounding box center [119, 440] width 105 height 14
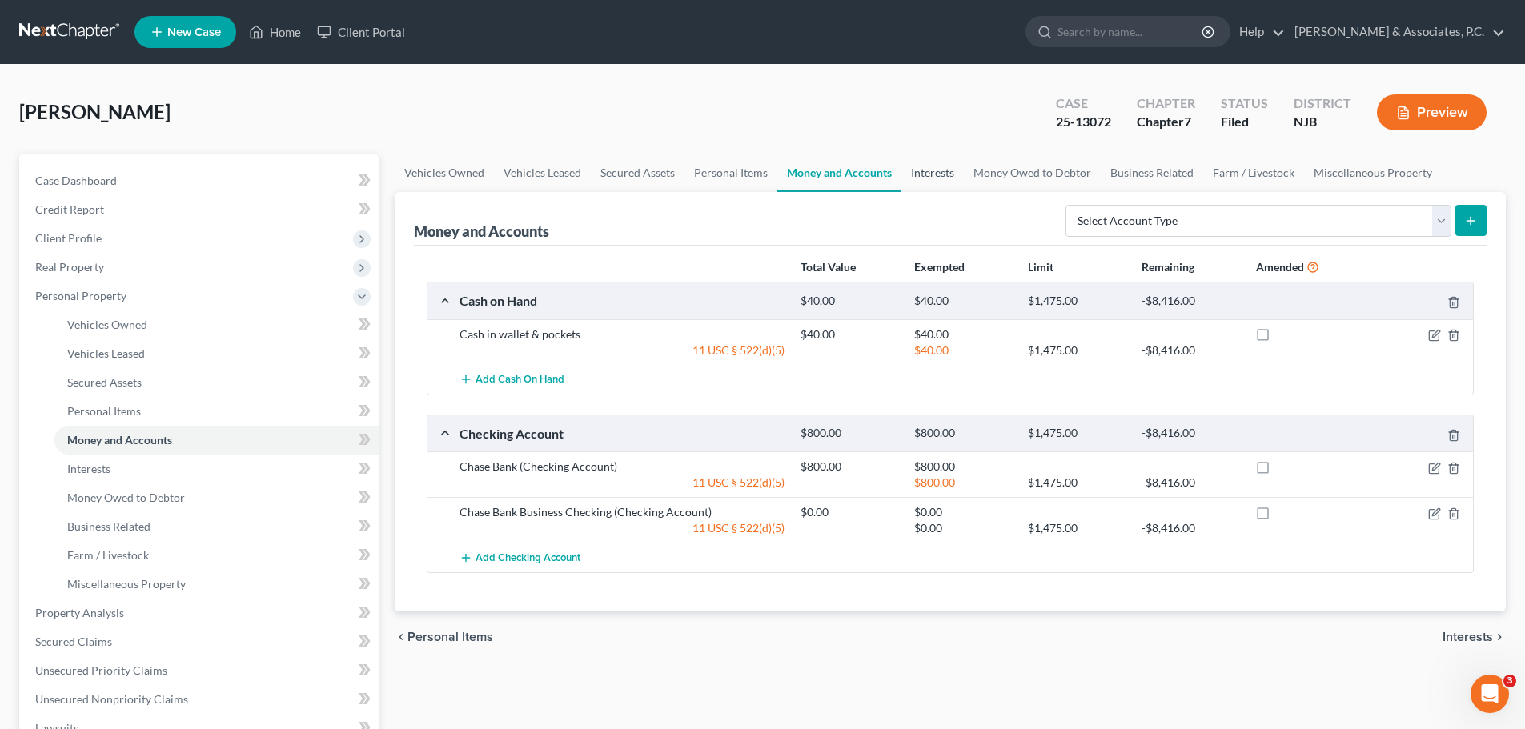
click at [943, 178] on link "Interests" at bounding box center [932, 173] width 62 height 38
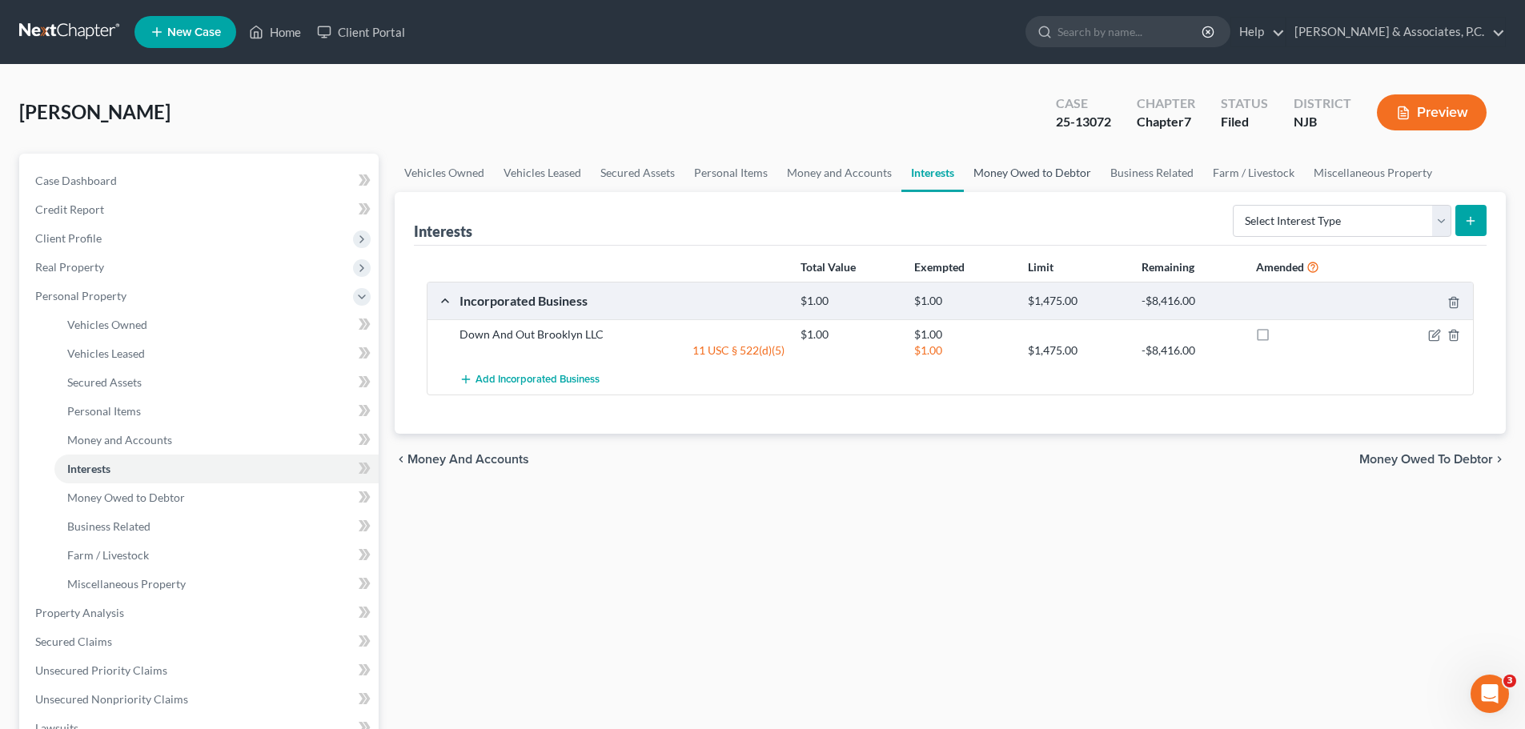
click at [1004, 176] on link "Money Owed to Debtor" at bounding box center [1032, 173] width 137 height 38
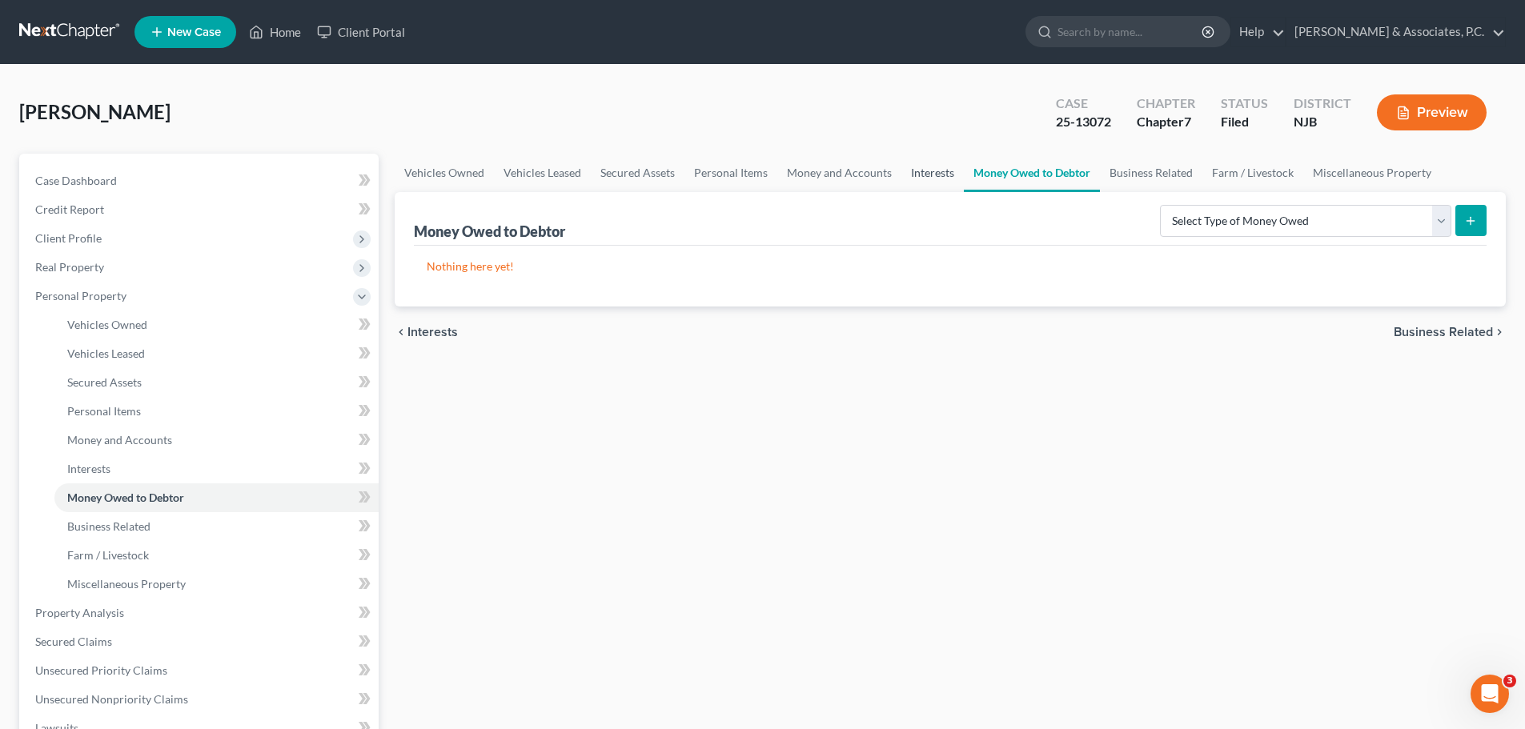
click at [925, 176] on link "Interests" at bounding box center [932, 173] width 62 height 38
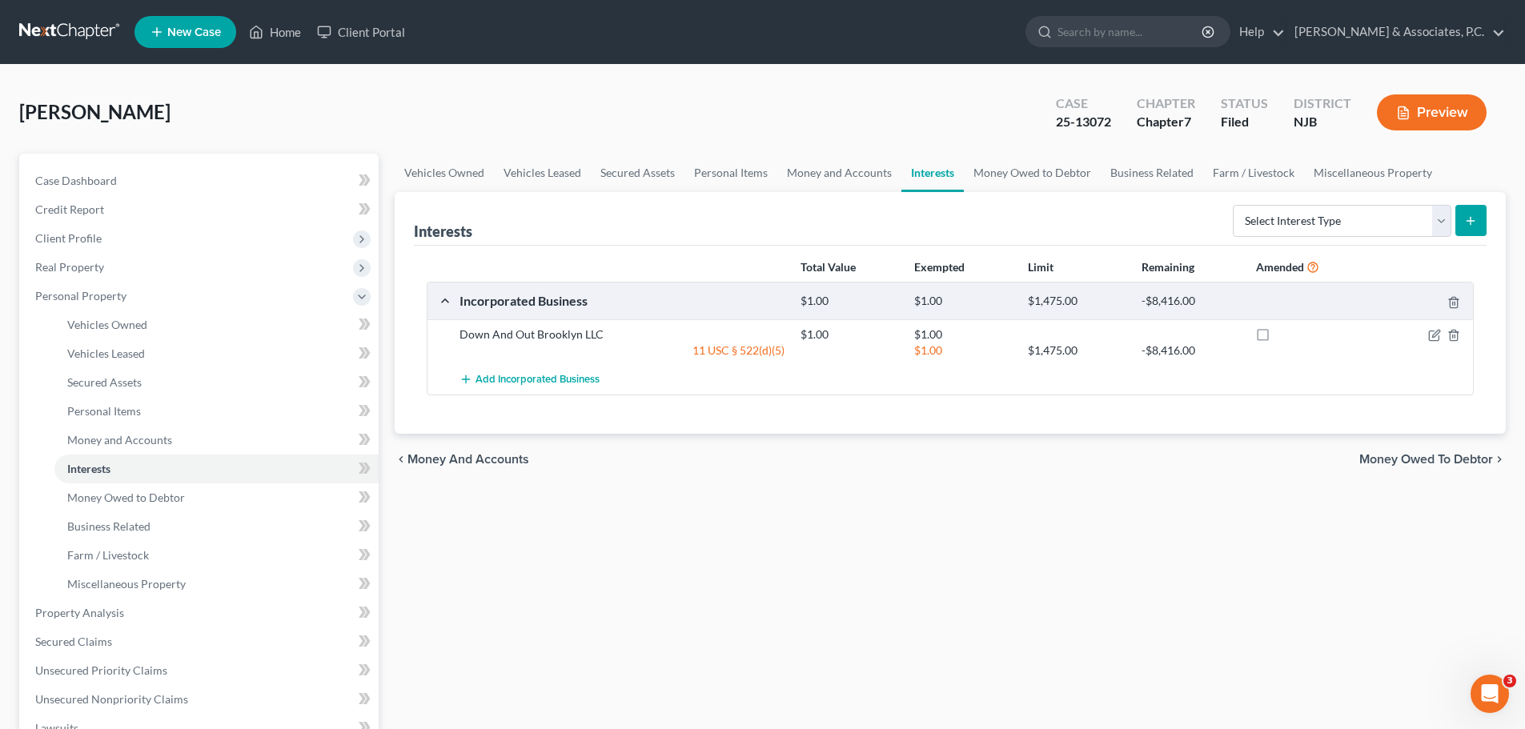
click at [1441, 332] on div at bounding box center [1418, 335] width 114 height 16
click at [1437, 334] on icon "button" at bounding box center [1434, 335] width 13 height 13
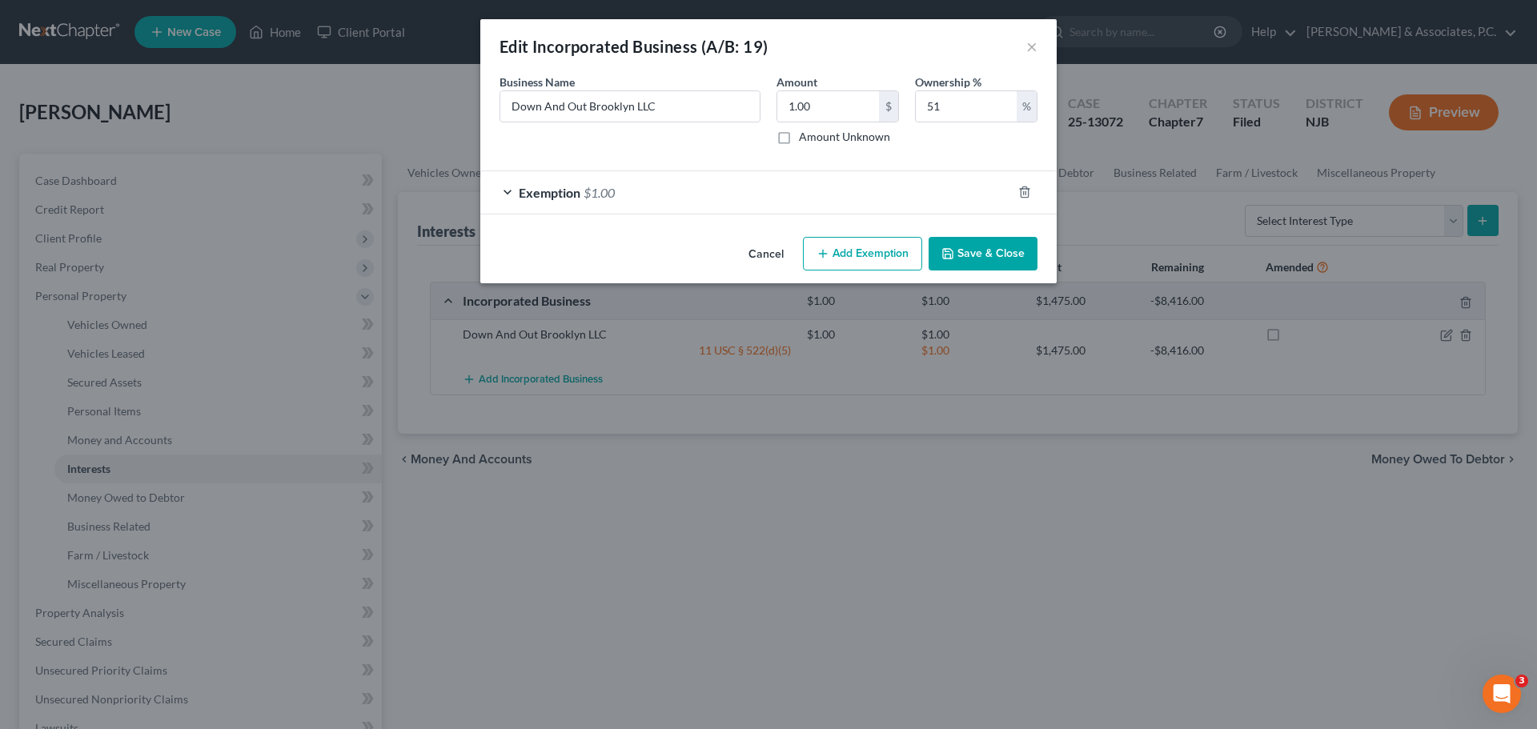
click at [768, 255] on button "Cancel" at bounding box center [766, 255] width 61 height 32
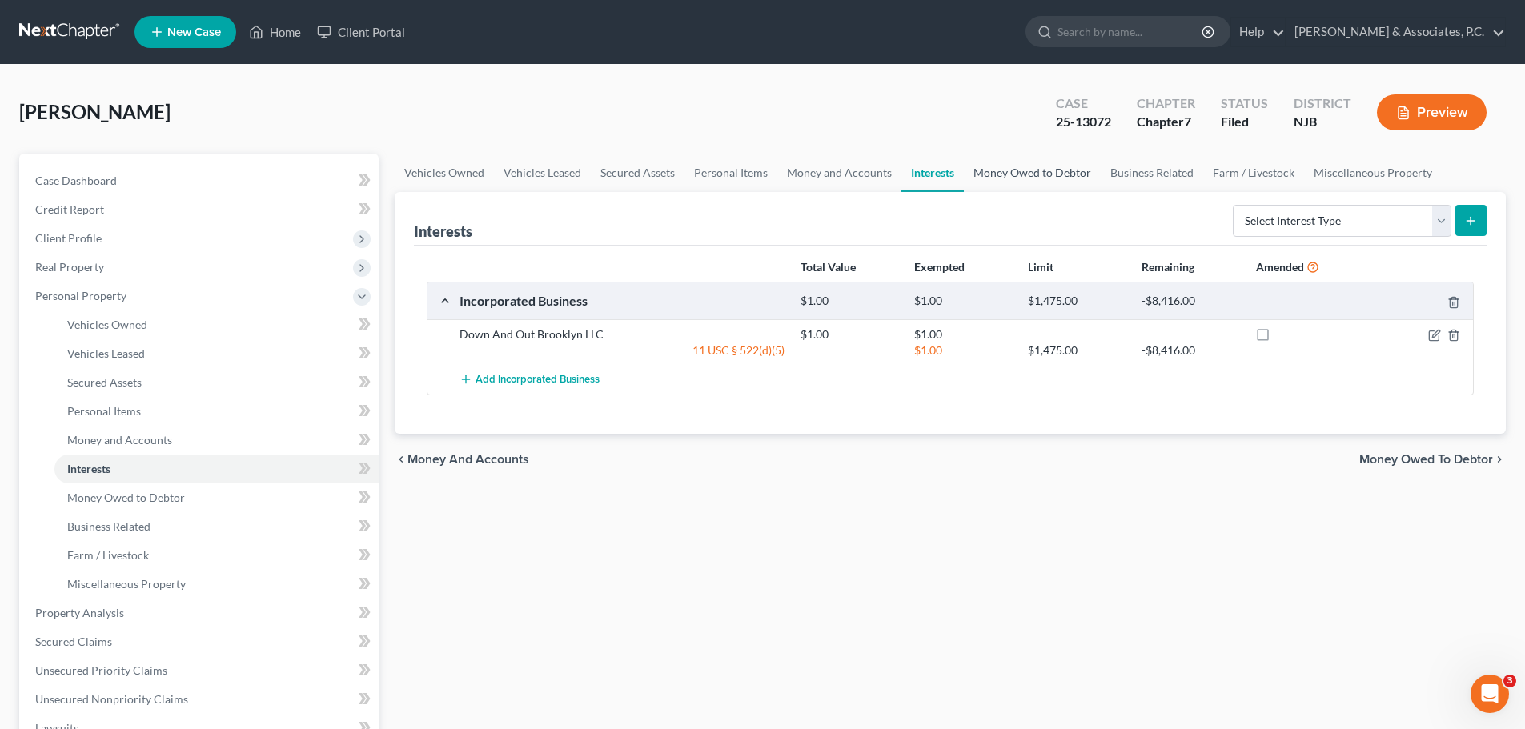
click at [1017, 165] on link "Money Owed to Debtor" at bounding box center [1032, 173] width 137 height 38
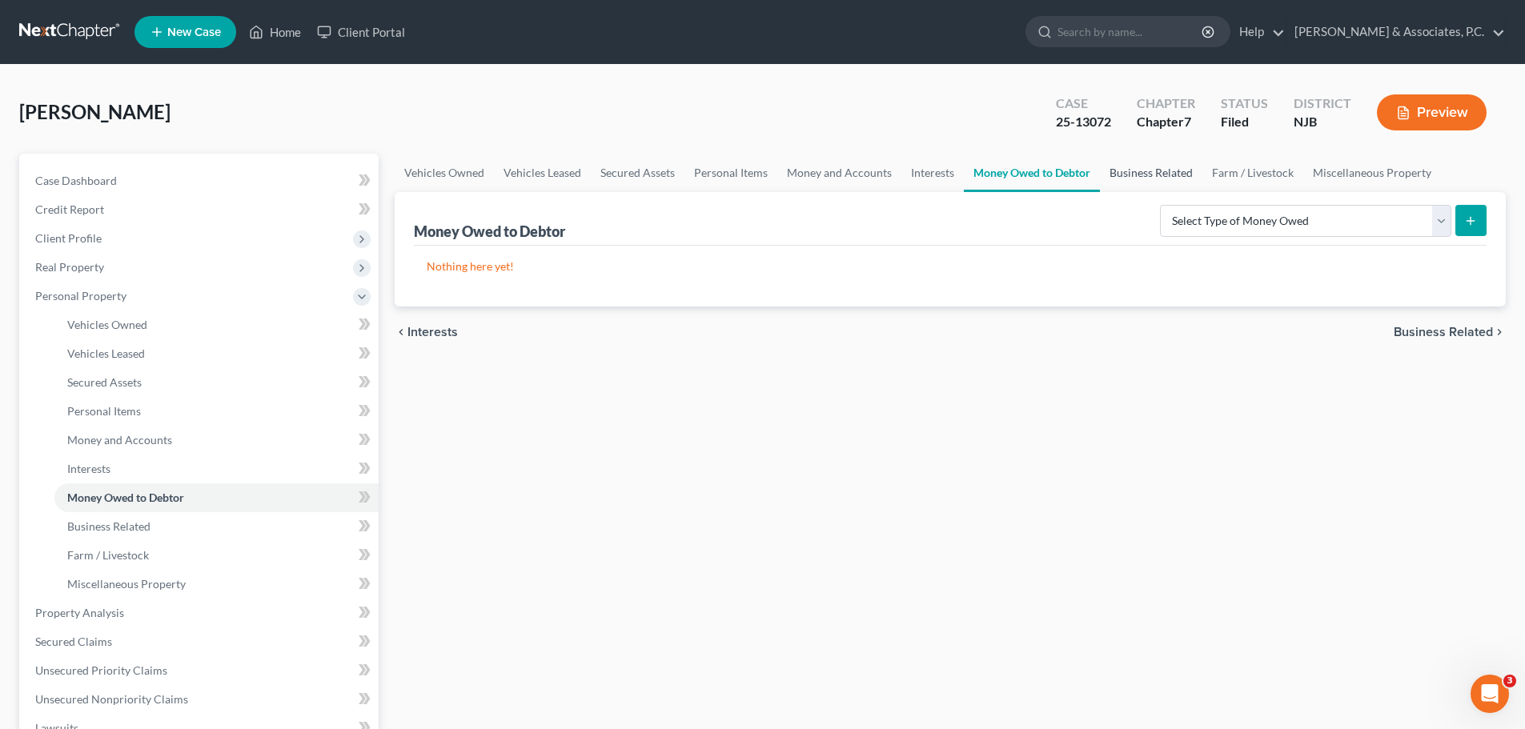
click at [1169, 170] on link "Business Related" at bounding box center [1151, 173] width 102 height 38
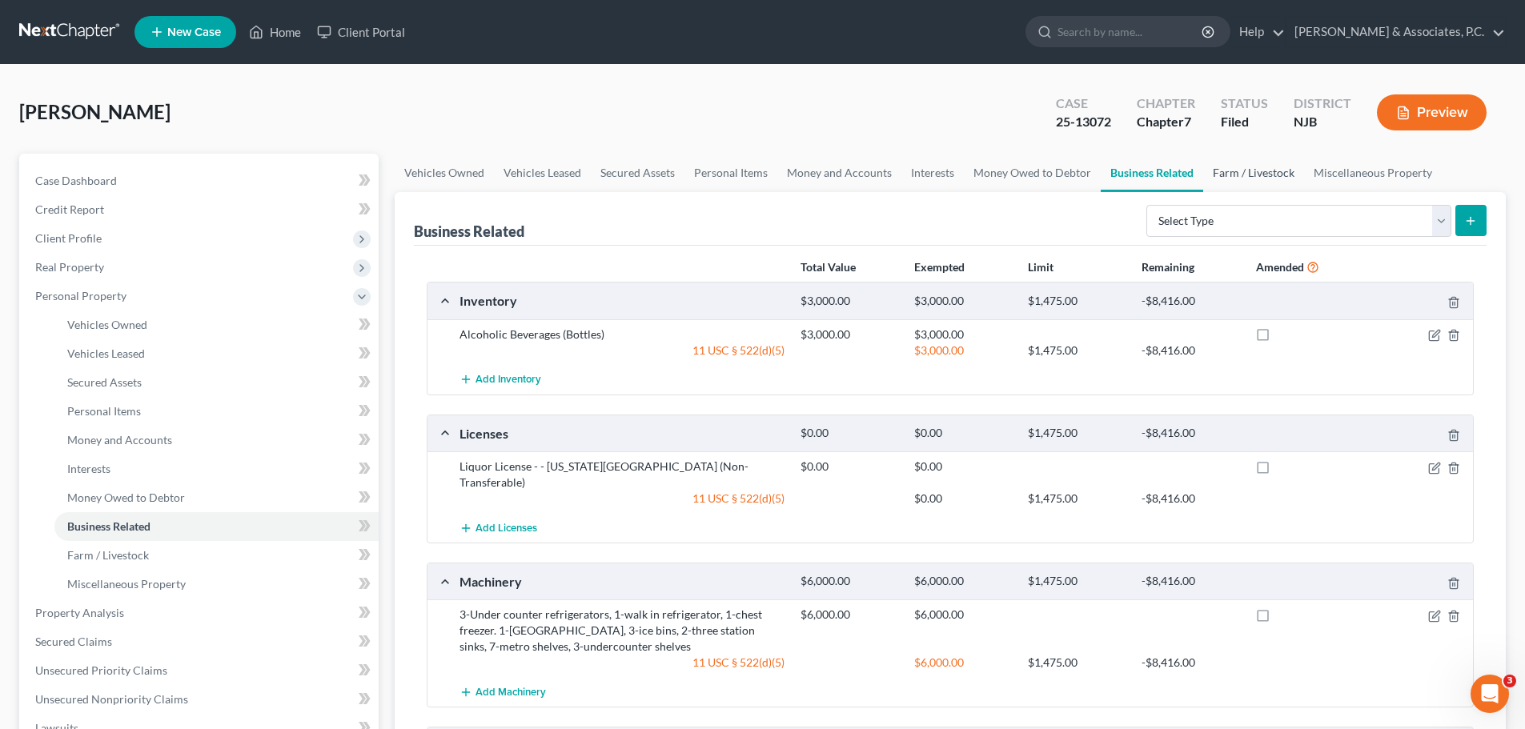
click at [1229, 171] on link "Farm / Livestock" at bounding box center [1253, 173] width 101 height 38
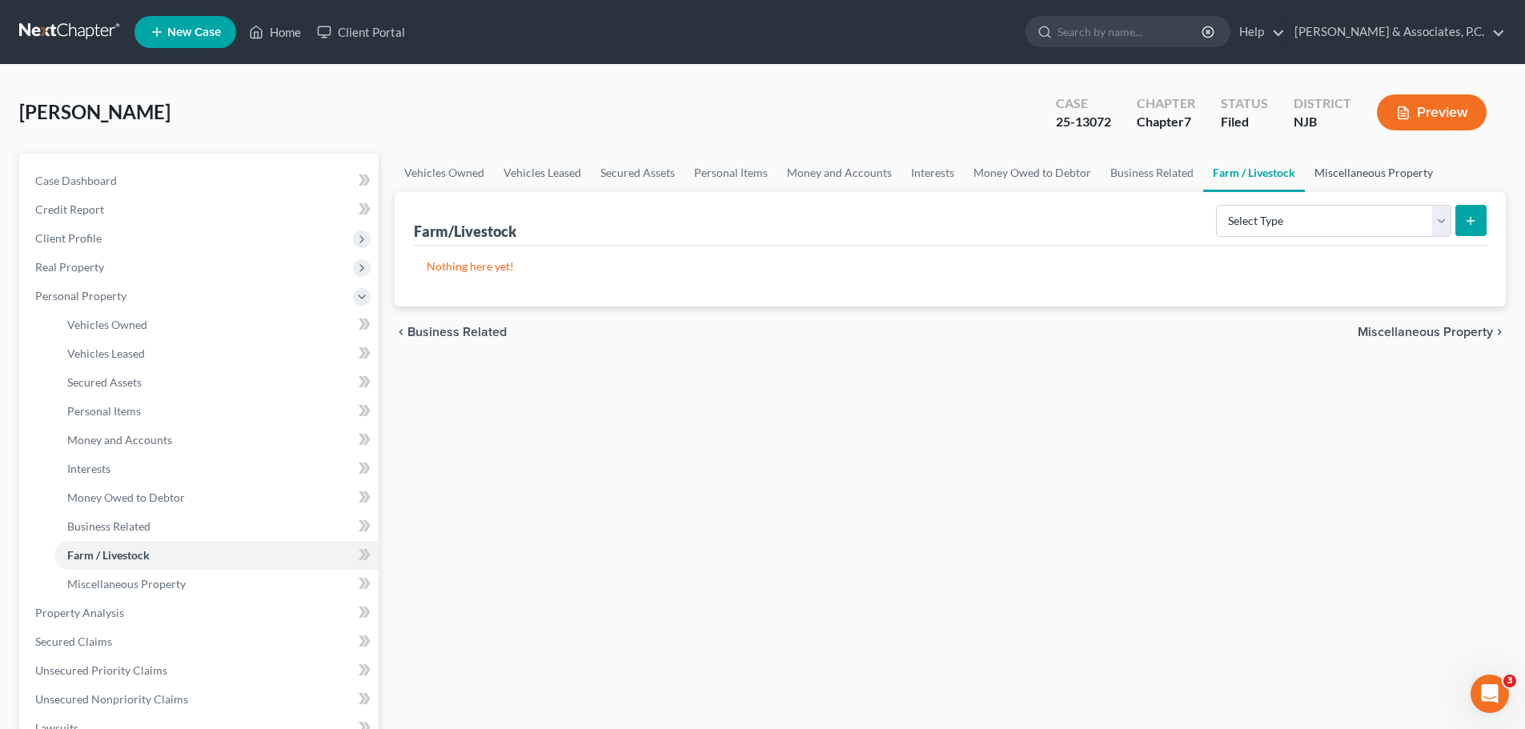
click at [1358, 174] on link "Miscellaneous Property" at bounding box center [1374, 173] width 138 height 38
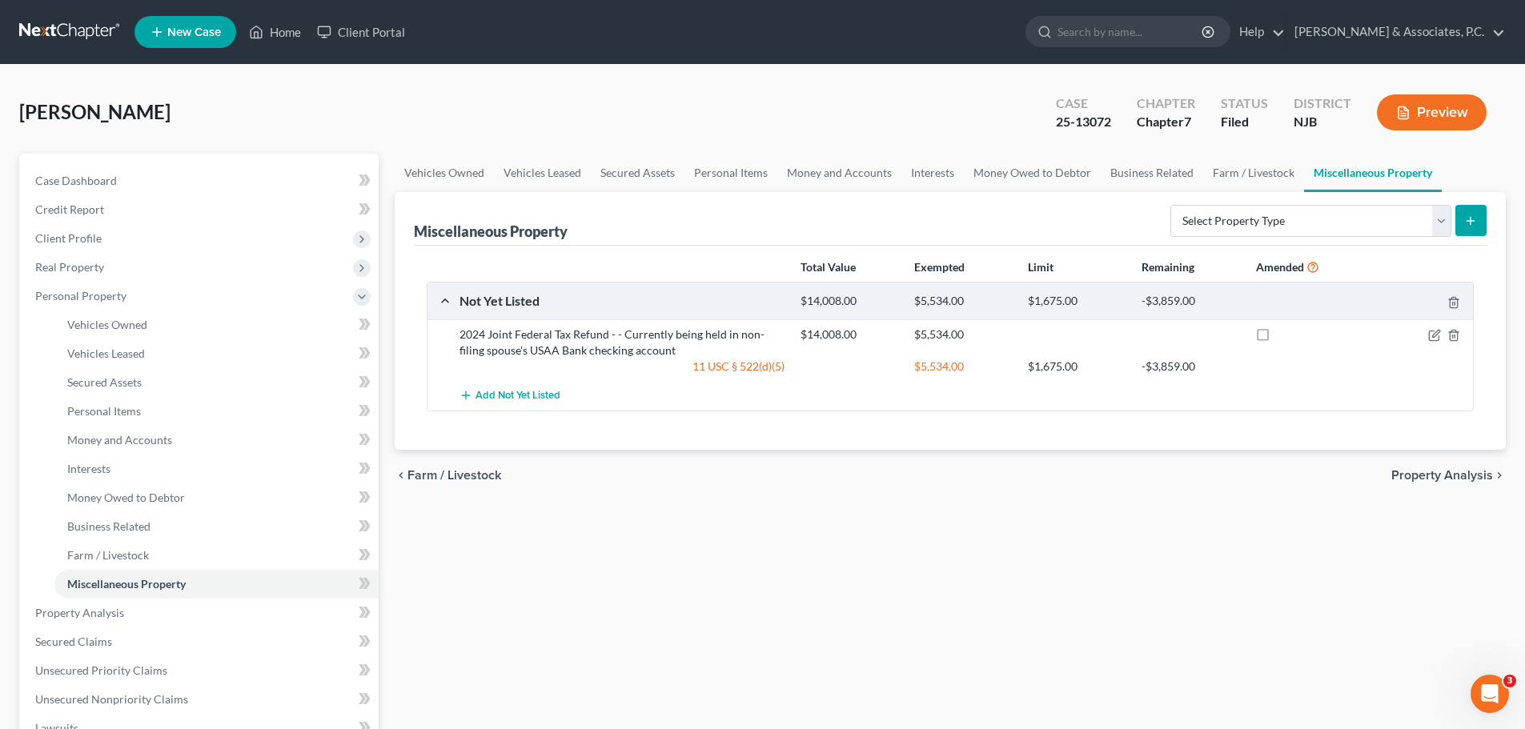
click at [1417, 466] on div "chevron_left Farm / Livestock Property Analysis chevron_right" at bounding box center [950, 475] width 1111 height 51
click at [1406, 465] on div "chevron_left Farm / Livestock Property Analysis chevron_right" at bounding box center [950, 475] width 1111 height 51
click at [1405, 478] on span "Property Analysis" at bounding box center [1442, 475] width 102 height 13
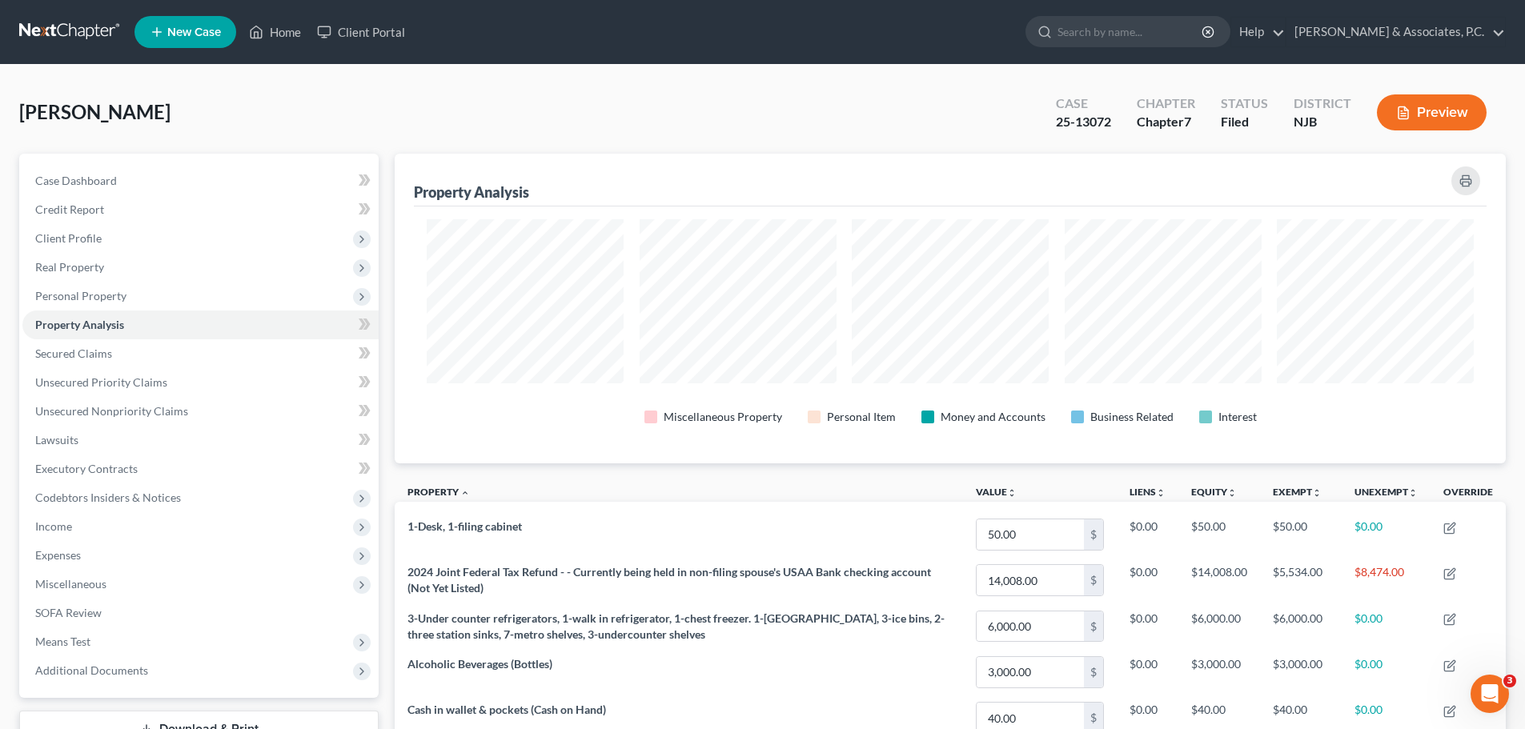
scroll to position [310, 1111]
